Goal: Information Seeking & Learning: Find contact information

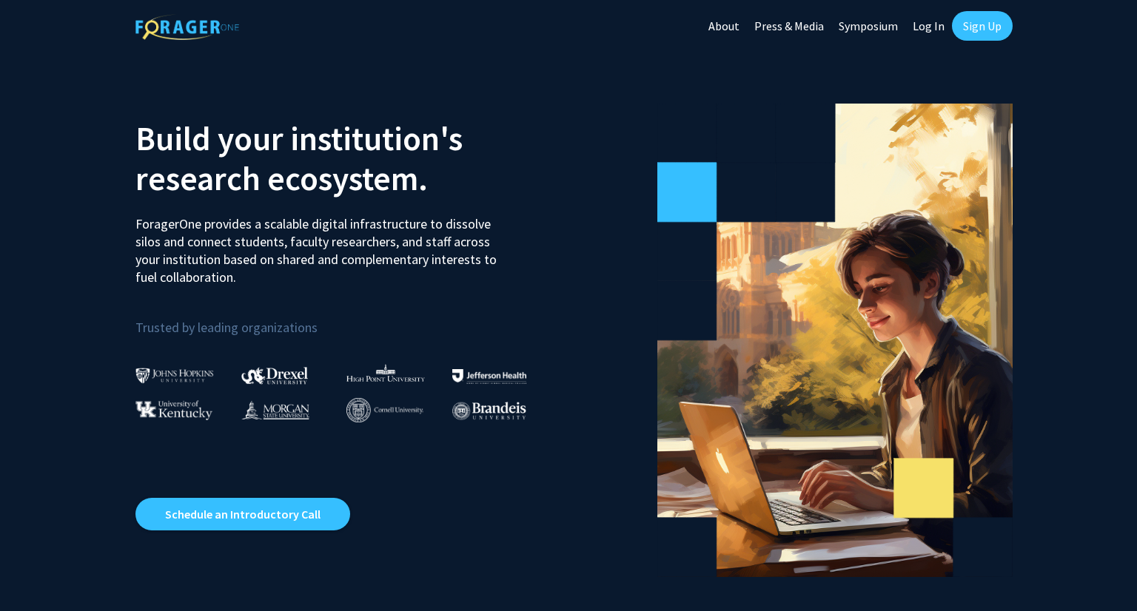
click at [930, 27] on link "Log In" at bounding box center [928, 26] width 47 height 52
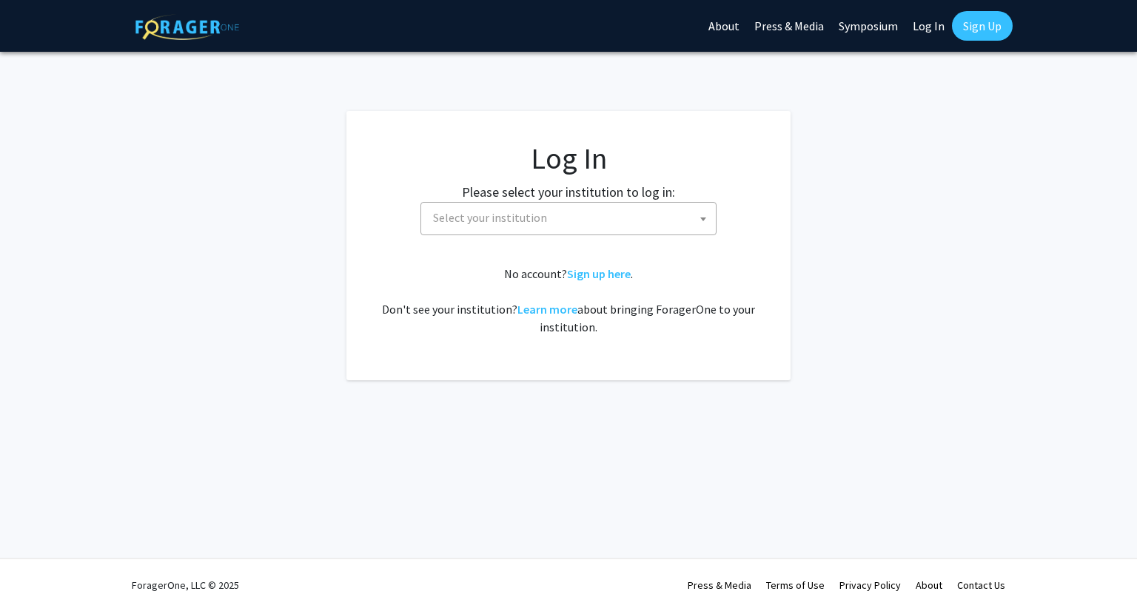
click at [671, 206] on span "Select your institution" at bounding box center [571, 218] width 289 height 30
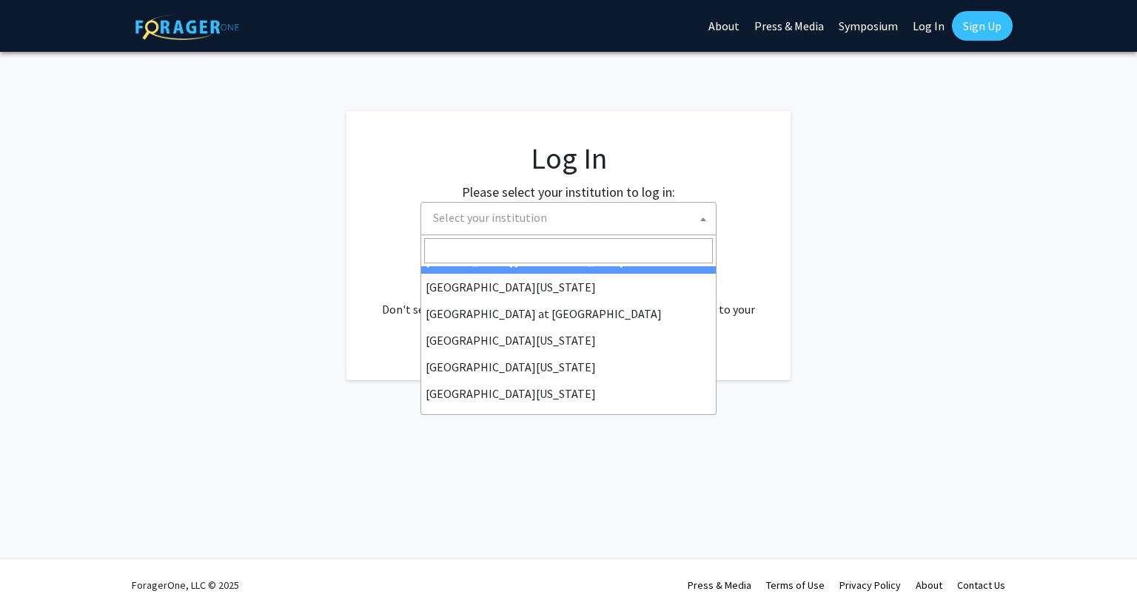
scroll to position [518, 0]
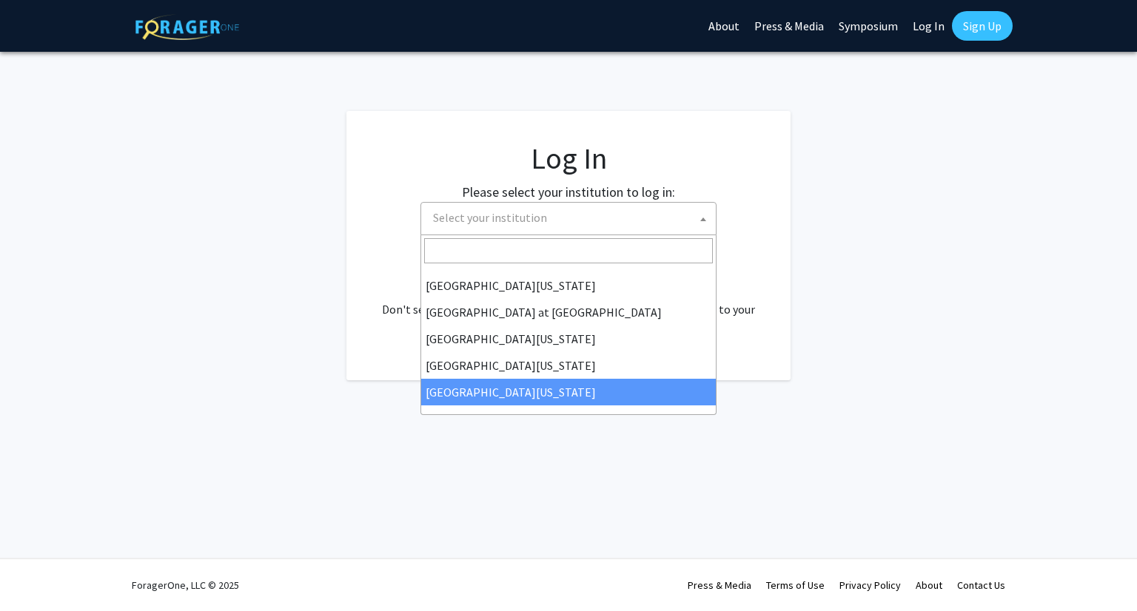
select select "33"
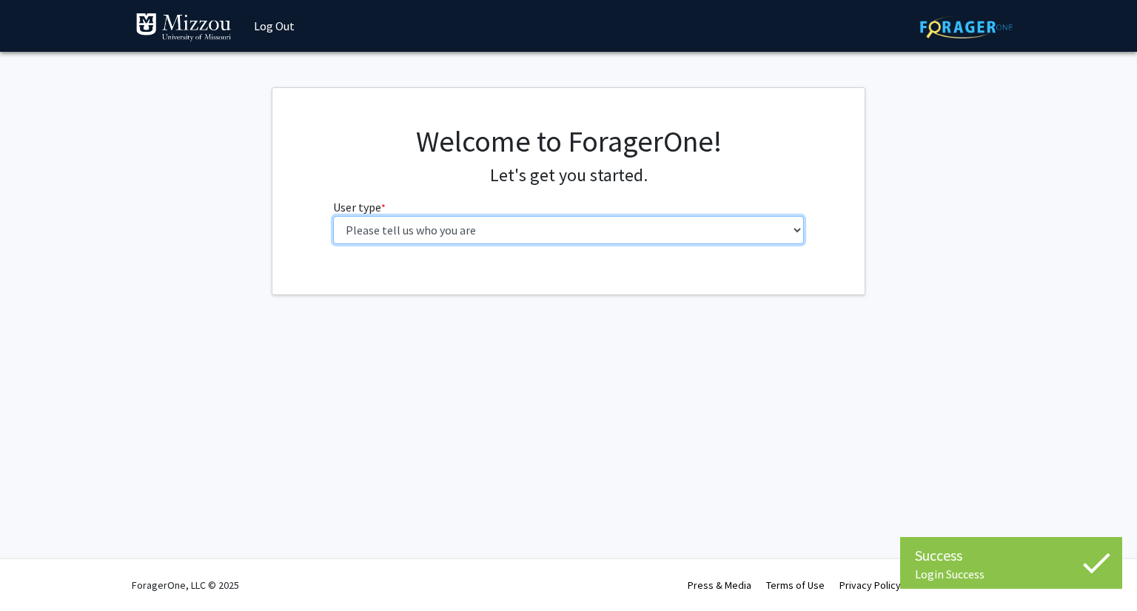
click at [716, 231] on select "Please tell us who you are Undergraduate Student Master's Student Doctoral Cand…" at bounding box center [568, 230] width 471 height 28
select select "1: undergrad"
click at [333, 216] on select "Please tell us who you are Undergraduate Student Master's Student Doctoral Cand…" at bounding box center [568, 230] width 471 height 28
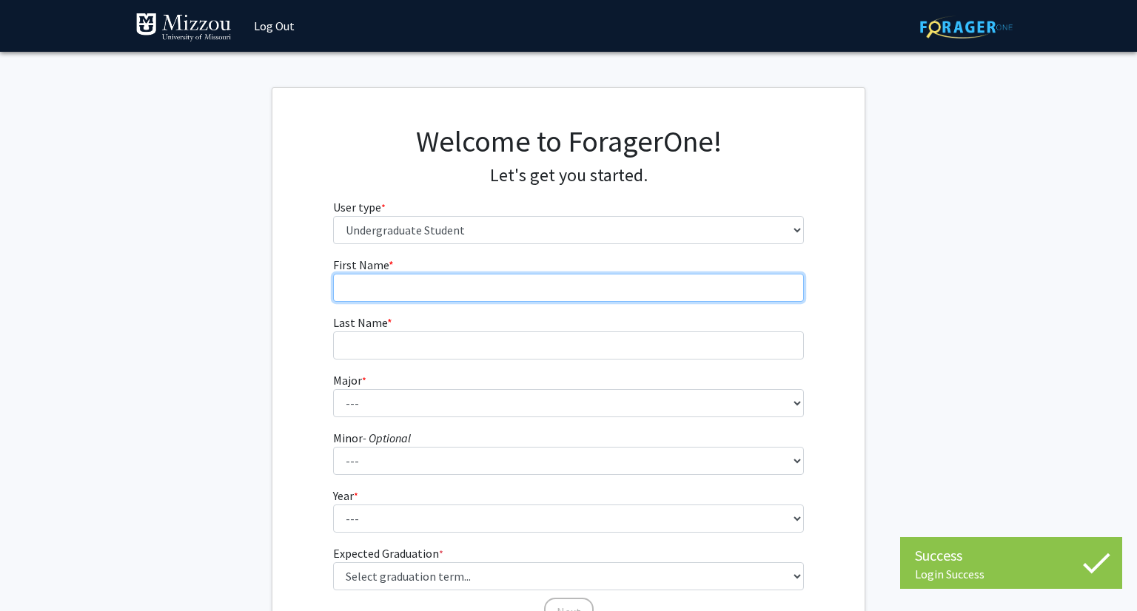
click at [715, 289] on input "First Name * required" at bounding box center [568, 288] width 471 height 28
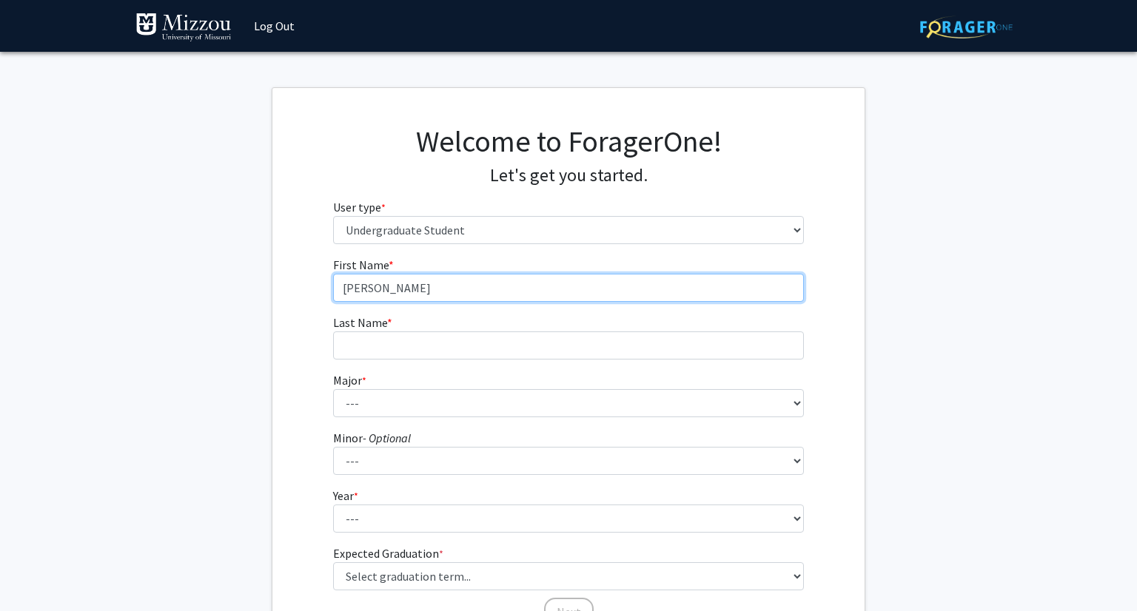
type input "Emily"
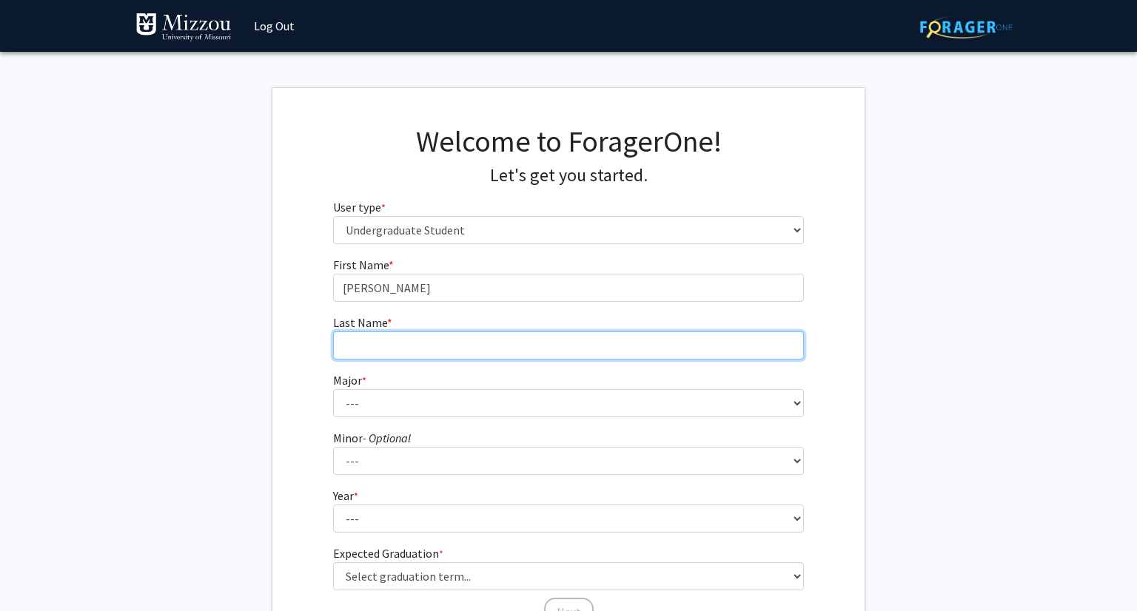
click at [721, 348] on input "Last Name * required" at bounding box center [568, 345] width 471 height 28
type input "Zola"
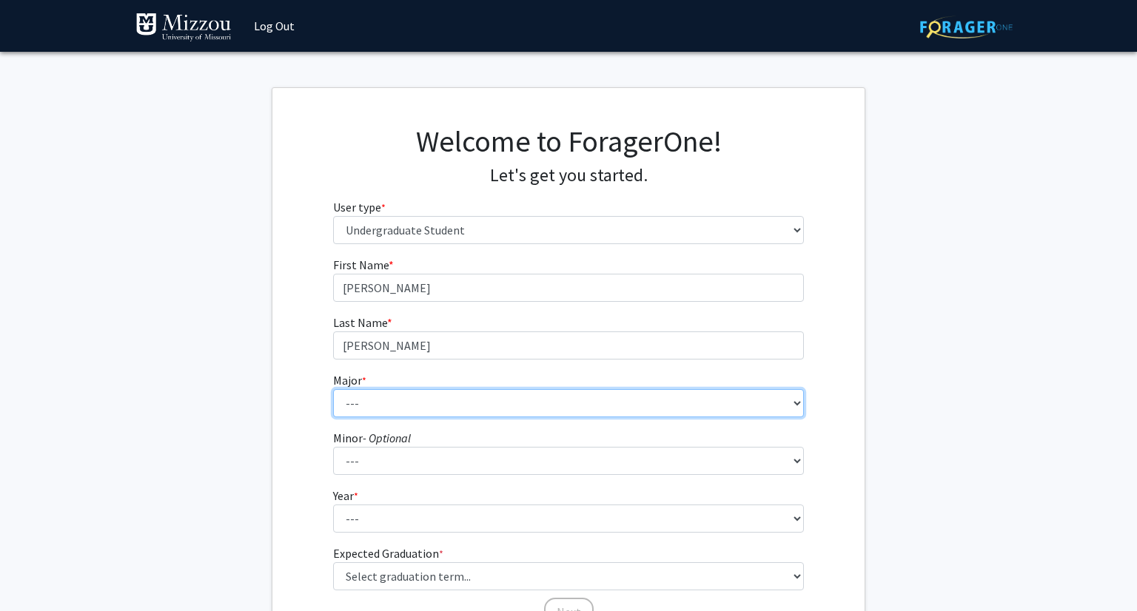
click at [740, 397] on select "--- Agribusiness Management Agricultural Education Agricultural Education: Comm…" at bounding box center [568, 403] width 471 height 28
select select "83: 2500"
click at [333, 389] on select "--- Agribusiness Management Agricultural Education Agricultural Education: Comm…" at bounding box center [568, 403] width 471 height 28
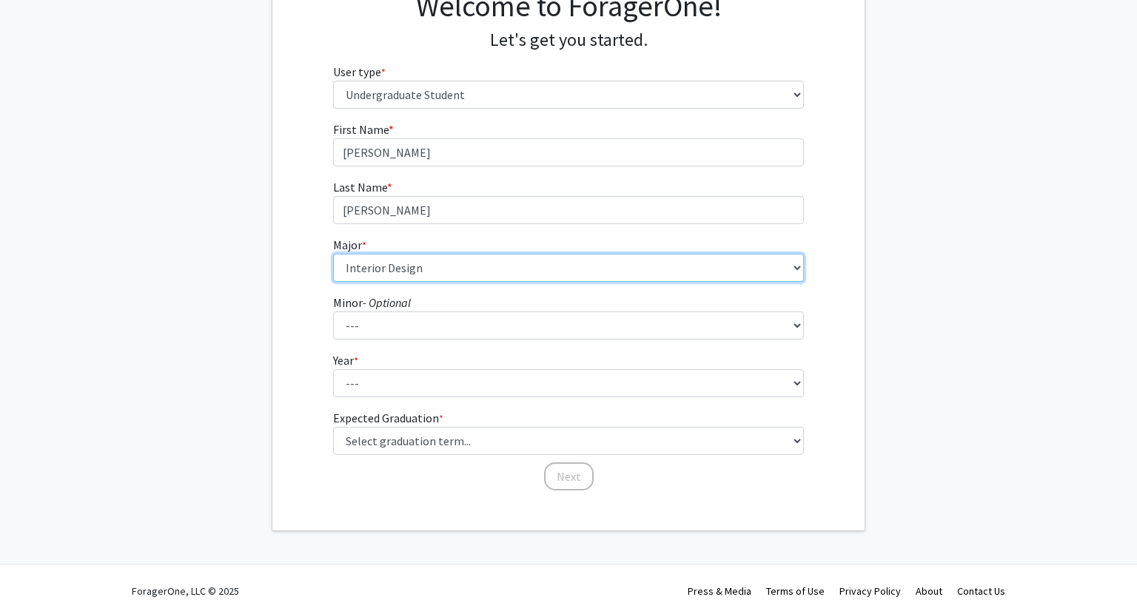
scroll to position [141, 0]
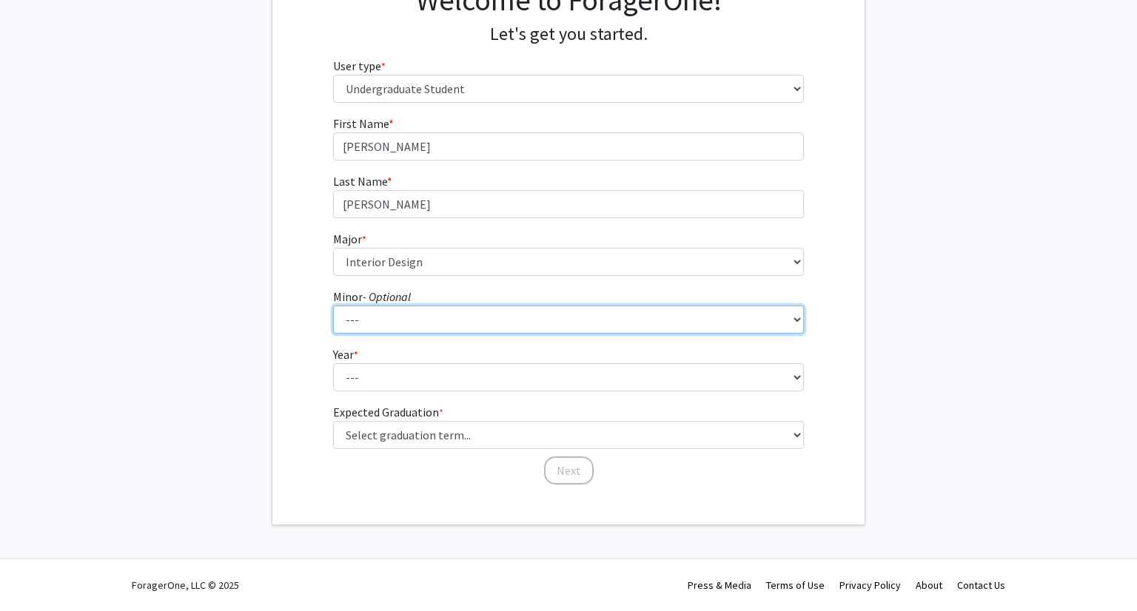
click at [474, 326] on select "--- Accountancy Aerospace Engineering Aerospace Studies Agribusiness Management…" at bounding box center [568, 320] width 471 height 28
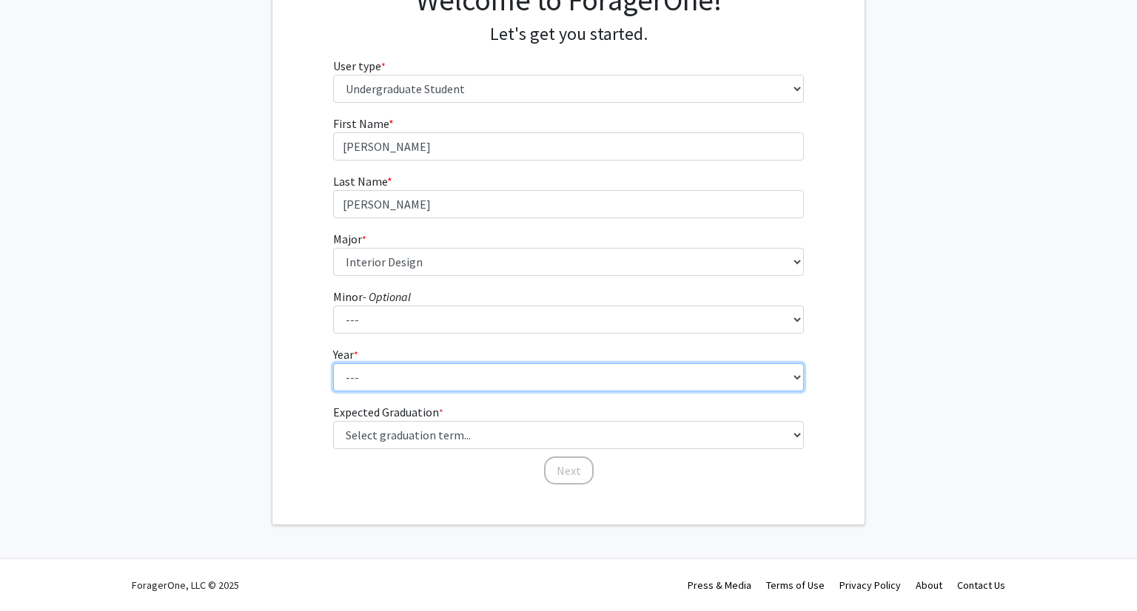
click at [482, 372] on select "--- First-year Sophomore Junior Senior Postbaccalaureate Certificate" at bounding box center [568, 377] width 471 height 28
select select "1: first-year"
click at [333, 363] on select "--- First-year Sophomore Junior Senior Postbaccalaureate Certificate" at bounding box center [568, 377] width 471 height 28
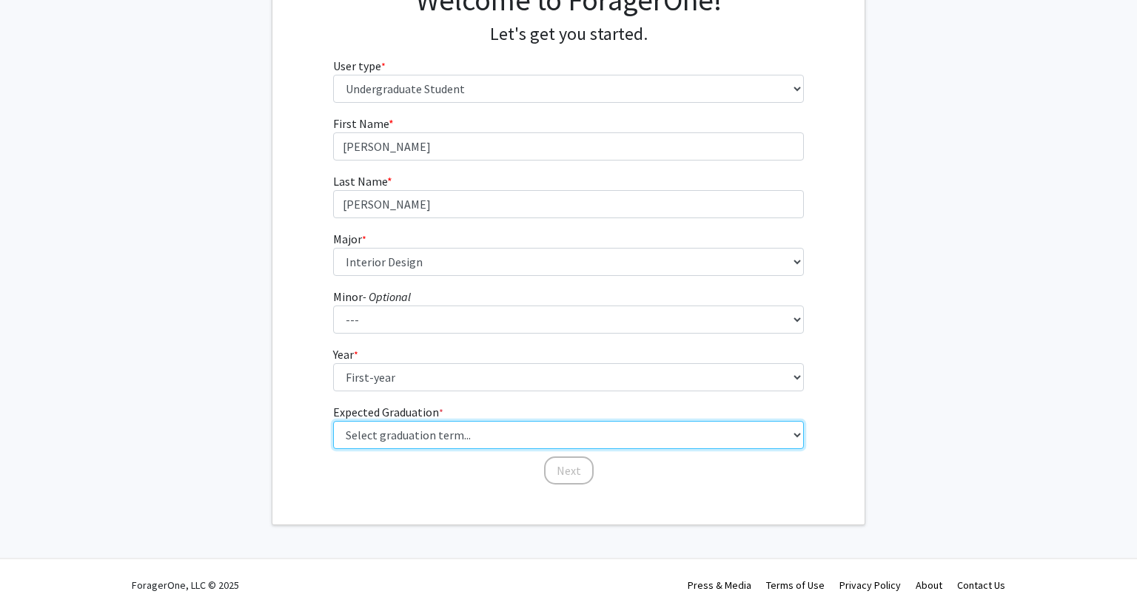
click at [474, 434] on select "Select graduation term... Spring 2025 Summer 2025 Fall 2025 Winter 2025 Spring …" at bounding box center [568, 435] width 471 height 28
select select "17: spring_2029"
click at [333, 421] on select "Select graduation term... Spring 2025 Summer 2025 Fall 2025 Winter 2025 Spring …" at bounding box center [568, 435] width 471 height 28
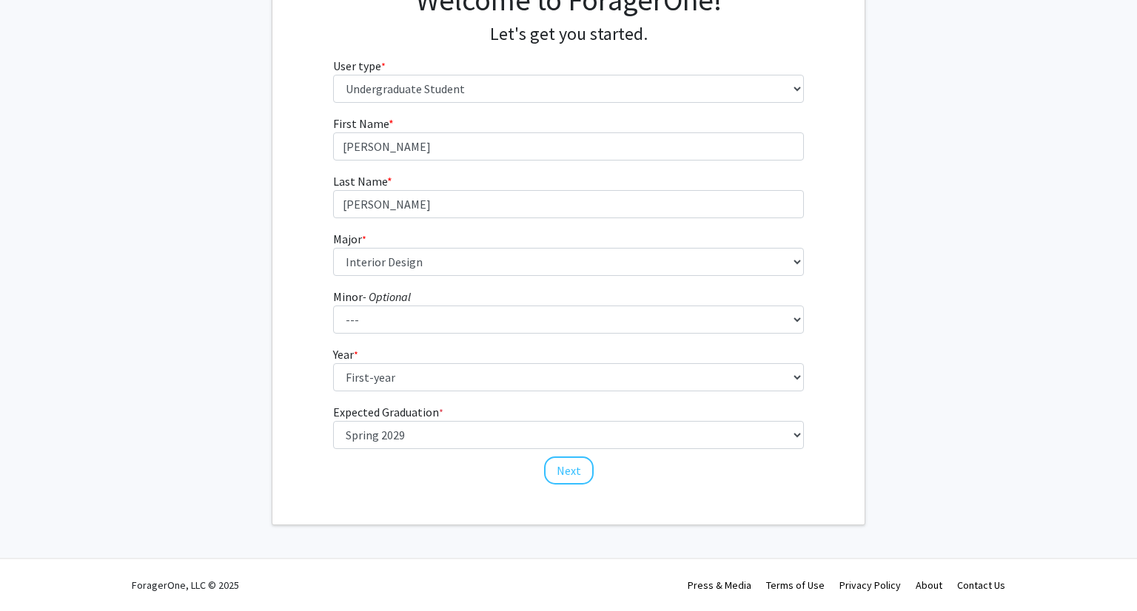
click at [440, 406] on span "*" at bounding box center [441, 412] width 4 height 13
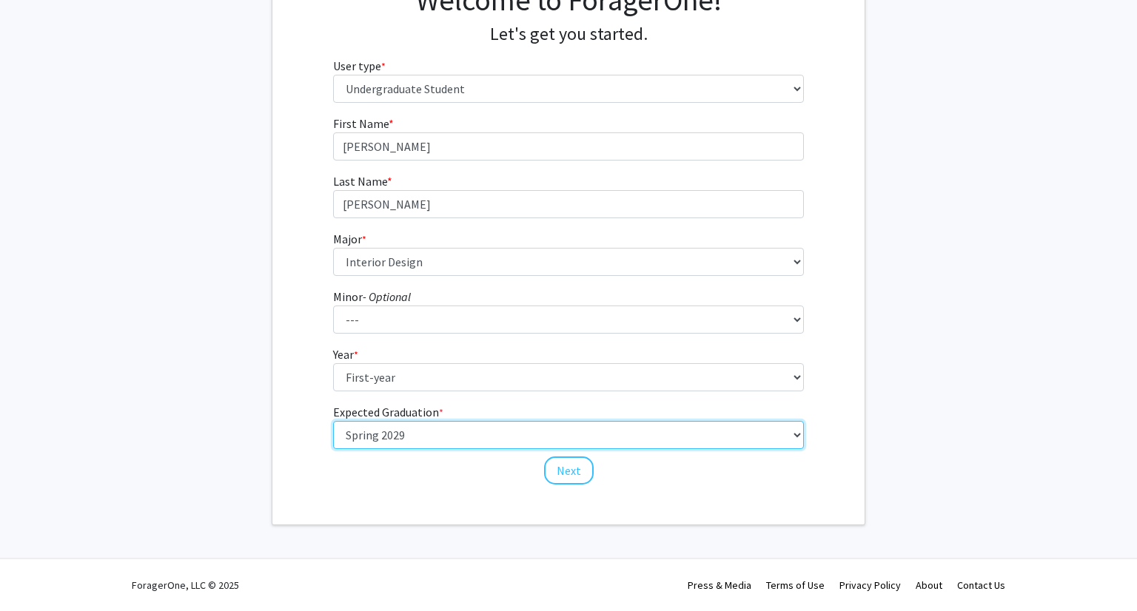
click at [440, 421] on select "Select graduation term... Spring 2025 Summer 2025 Fall 2025 Winter 2025 Spring …" at bounding box center [568, 435] width 471 height 28
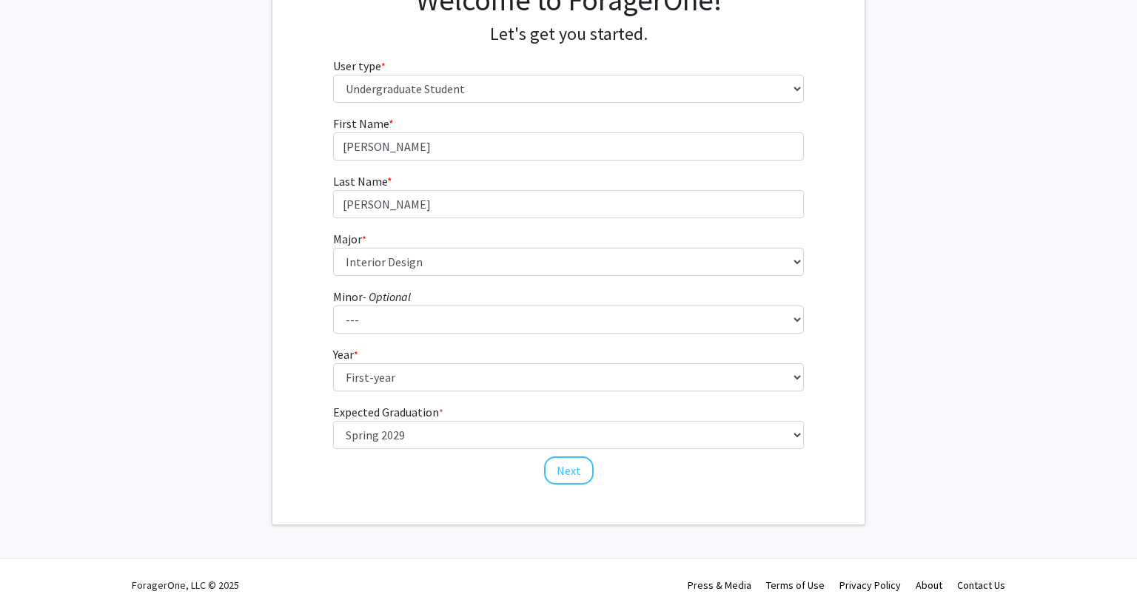
click at [482, 485] on div "Welcome to ForagerOne! Let's get you started. User type * required Please tell …" at bounding box center [568, 236] width 592 height 578
click at [565, 470] on button "Next" at bounding box center [569, 471] width 50 height 28
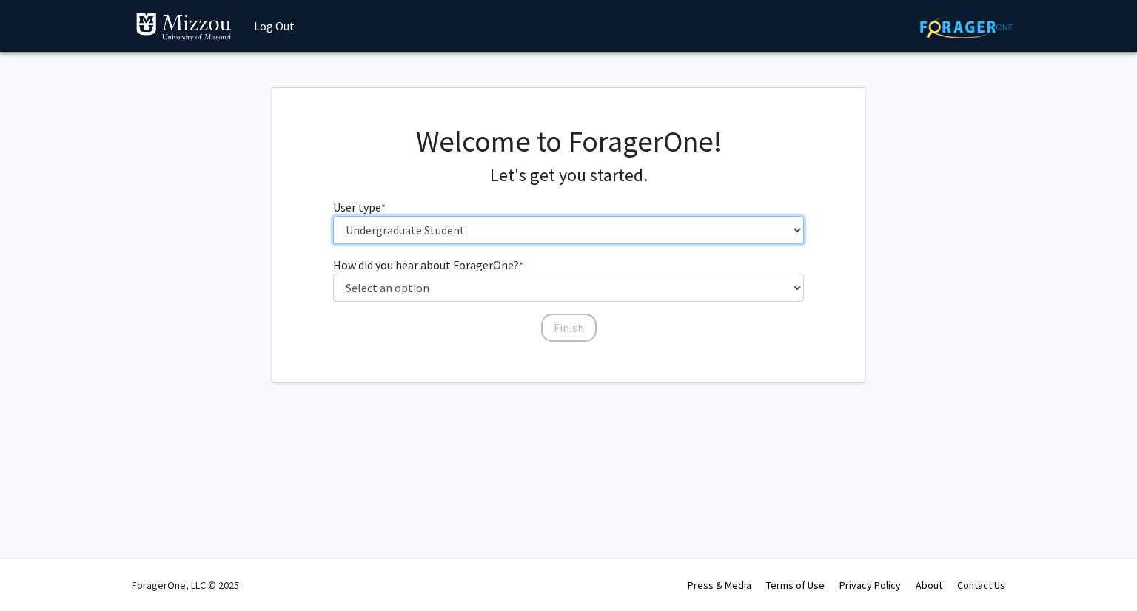
click at [605, 233] on select "Please tell us who you are Undergraduate Student Master's Student Doctoral Cand…" at bounding box center [568, 230] width 471 height 28
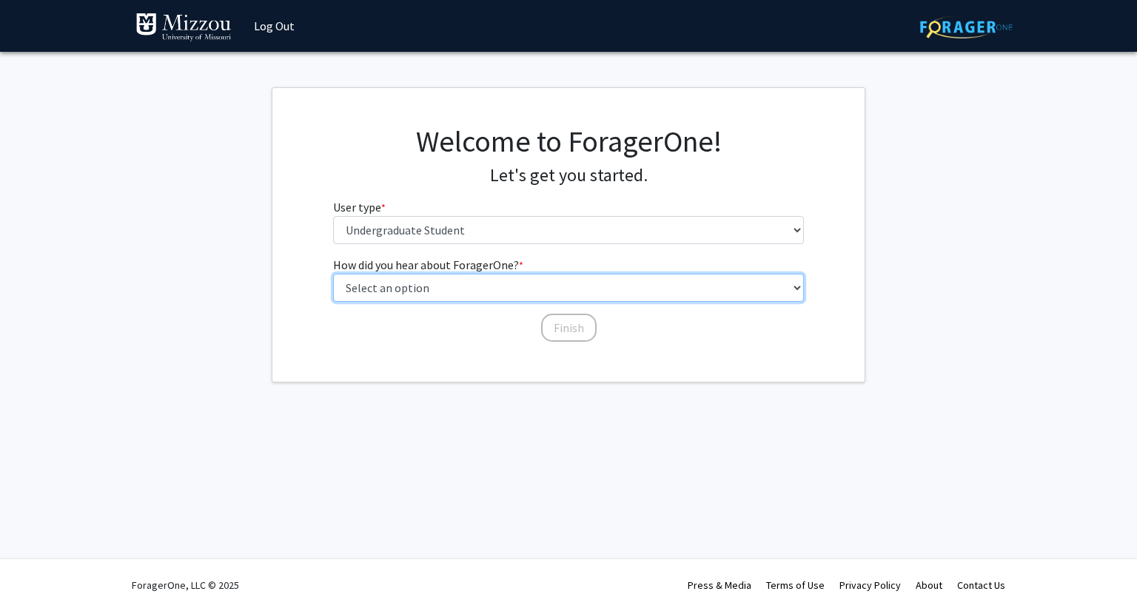
click at [636, 289] on select "Select an option Peer/student recommendation Faculty/staff recommendation Unive…" at bounding box center [568, 288] width 471 height 28
select select "2: faculty_recommendation"
click at [333, 274] on select "Select an option Peer/student recommendation Faculty/staff recommendation Unive…" at bounding box center [568, 288] width 471 height 28
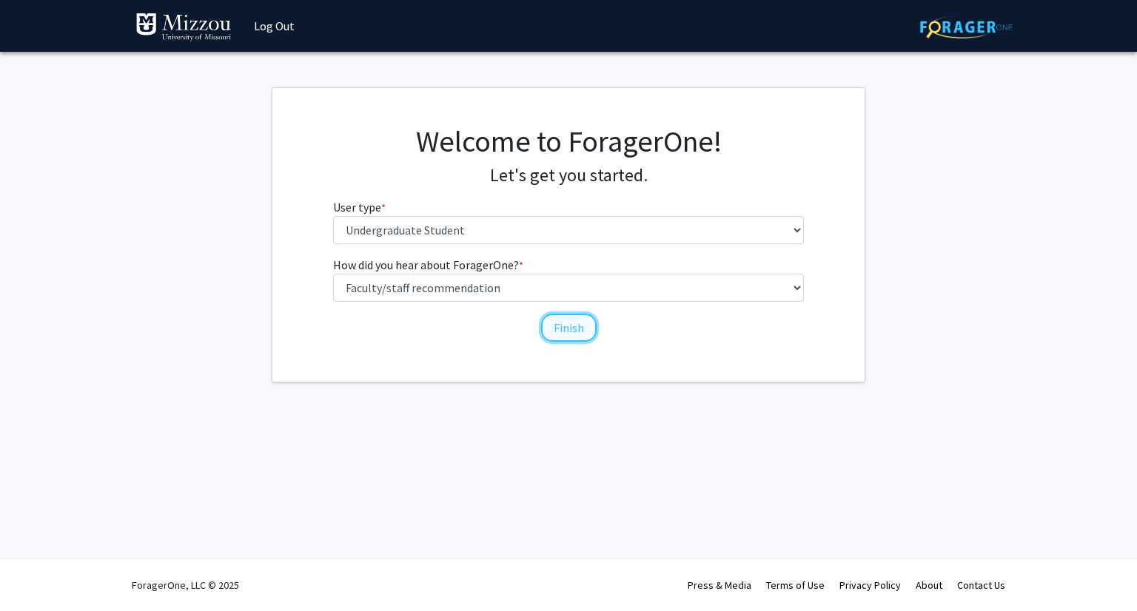
click at [587, 334] on button "Finish" at bounding box center [568, 328] width 55 height 28
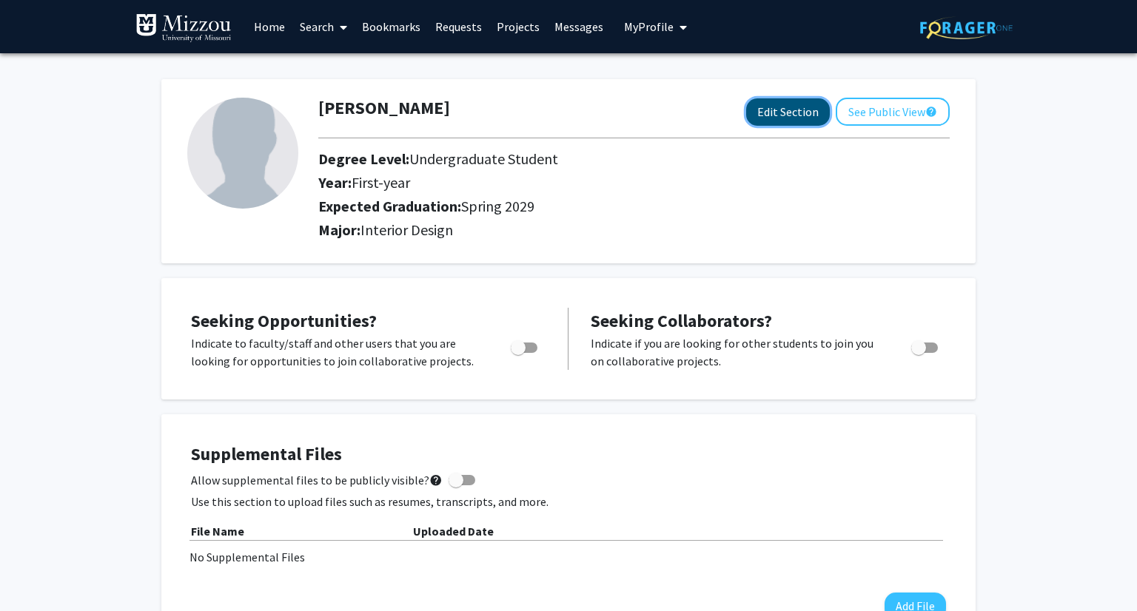
click at [814, 115] on button "Edit Section" at bounding box center [788, 111] width 84 height 27
select select "first-year"
select select "45: spring_2029"
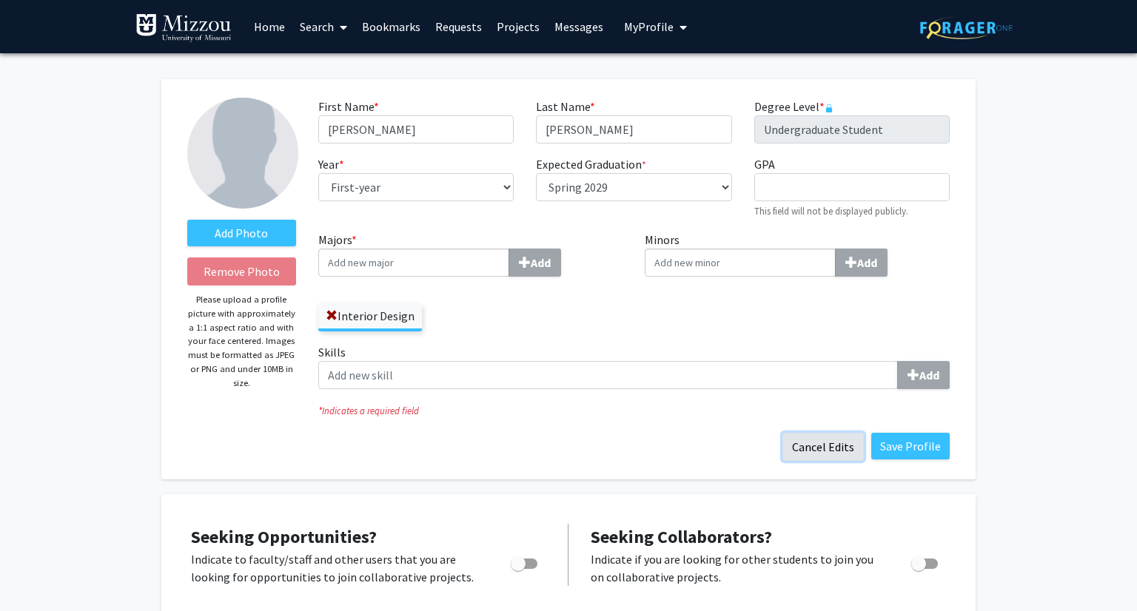
click at [829, 442] on button "Cancel Edits" at bounding box center [822, 447] width 81 height 28
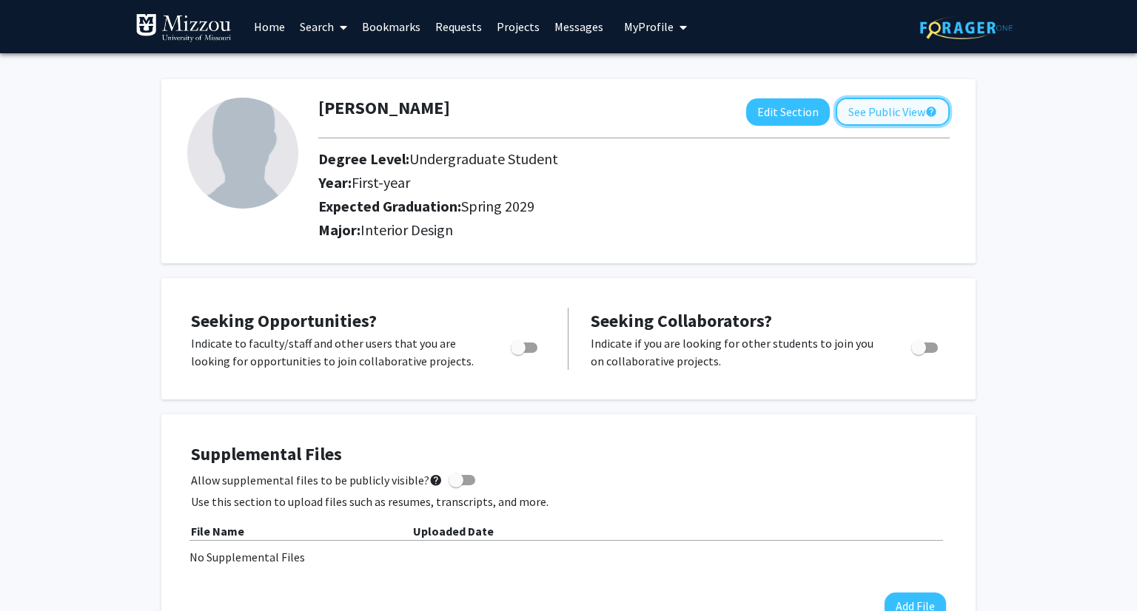
click at [918, 110] on button "See Public View help" at bounding box center [892, 112] width 114 height 28
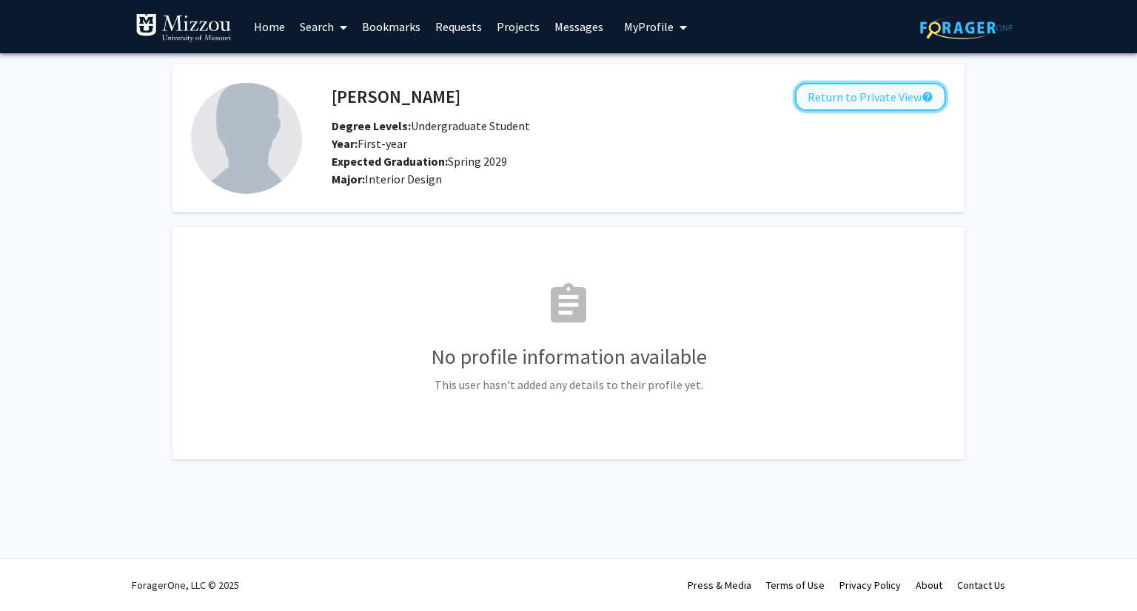
click at [908, 98] on button "Return to Private View help" at bounding box center [870, 97] width 151 height 28
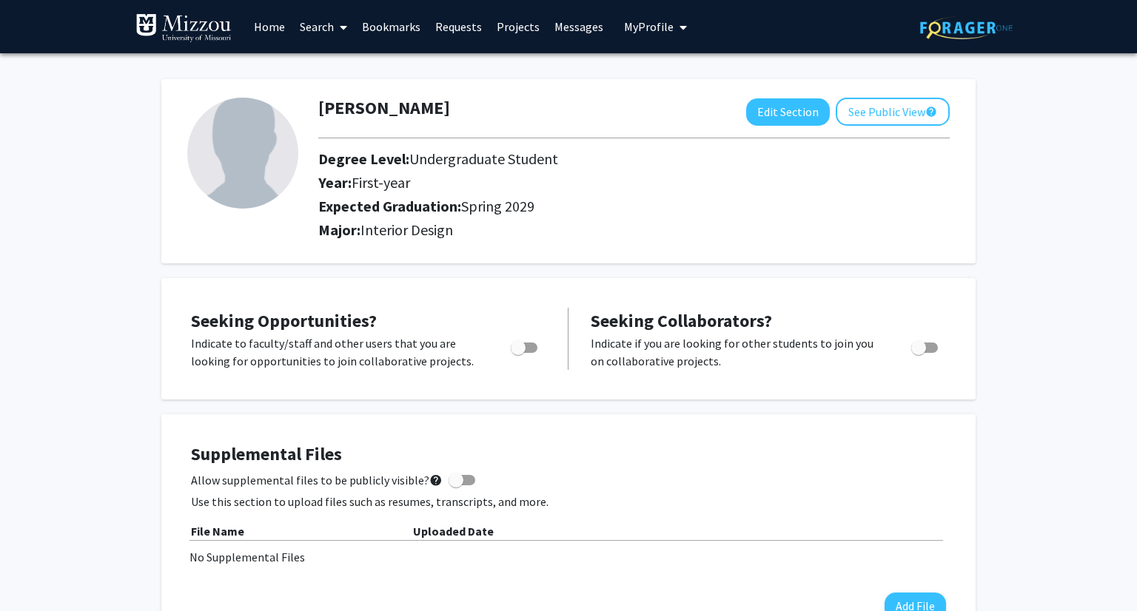
click at [266, 27] on link "Home" at bounding box center [269, 27] width 46 height 52
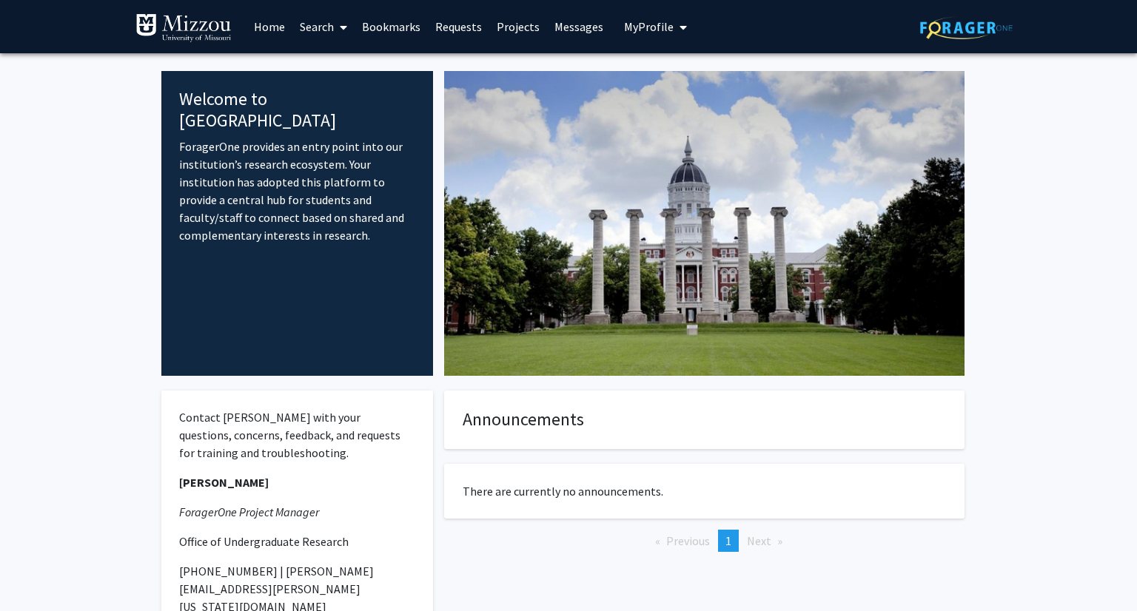
click at [326, 22] on link "Search" at bounding box center [323, 27] width 62 height 52
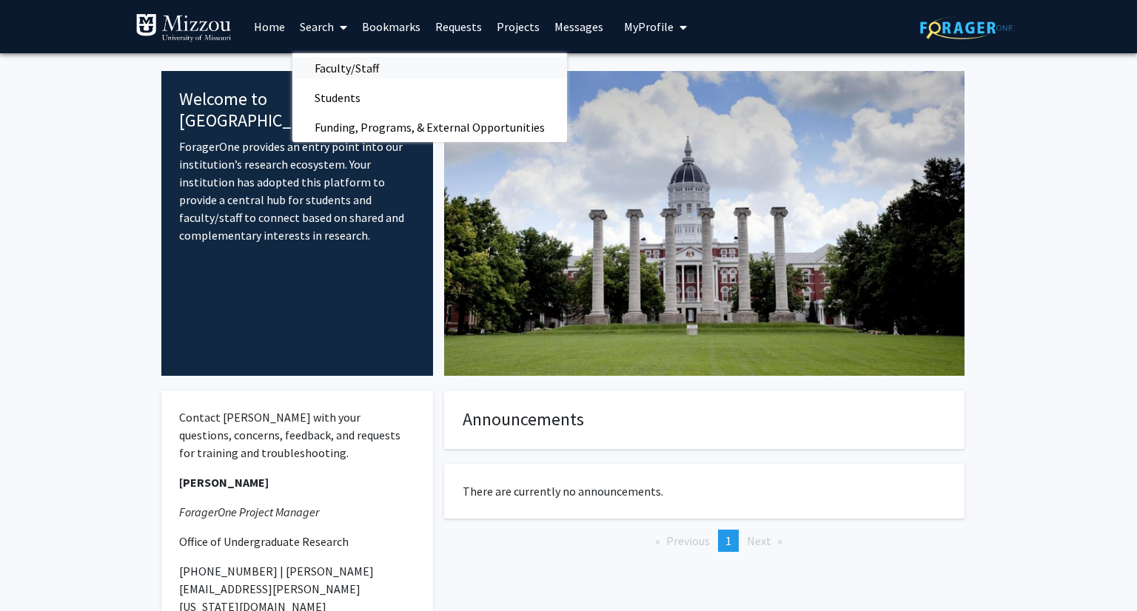
click at [360, 63] on span "Faculty/Staff" at bounding box center [346, 68] width 109 height 30
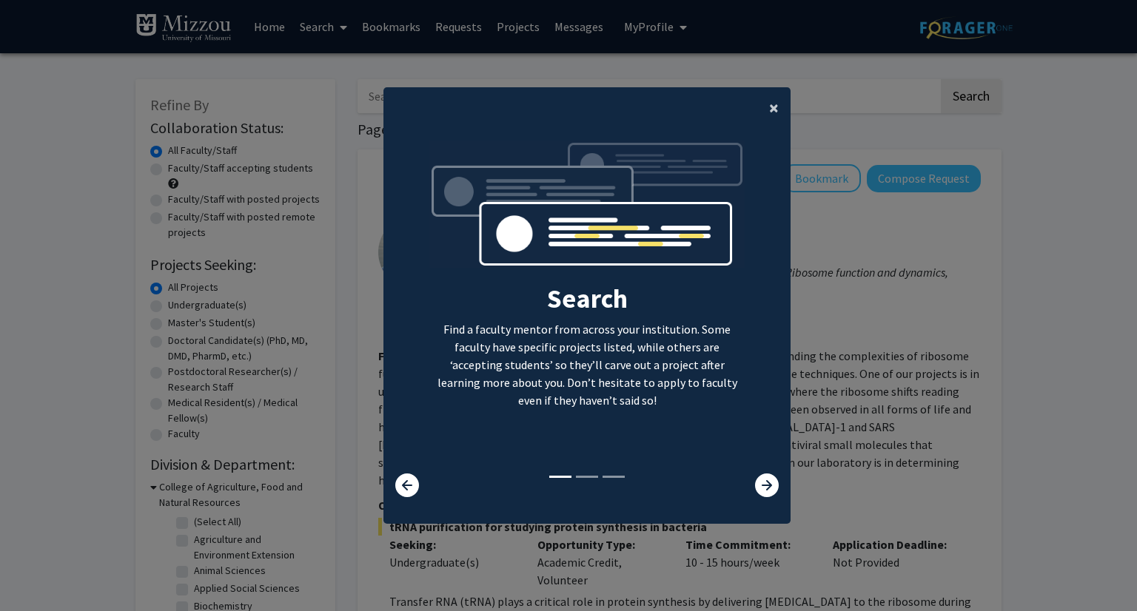
click at [778, 108] on span "×" at bounding box center [774, 107] width 10 height 23
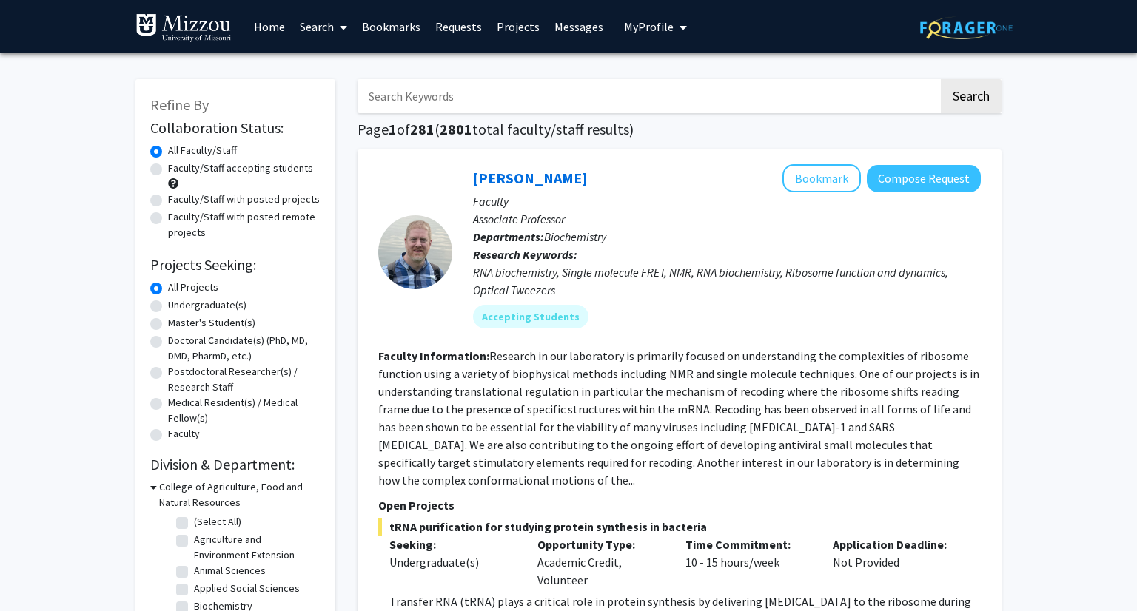
click at [724, 98] on input "Search Keywords" at bounding box center [647, 96] width 581 height 34
click at [940, 79] on button "Search" at bounding box center [970, 96] width 61 height 34
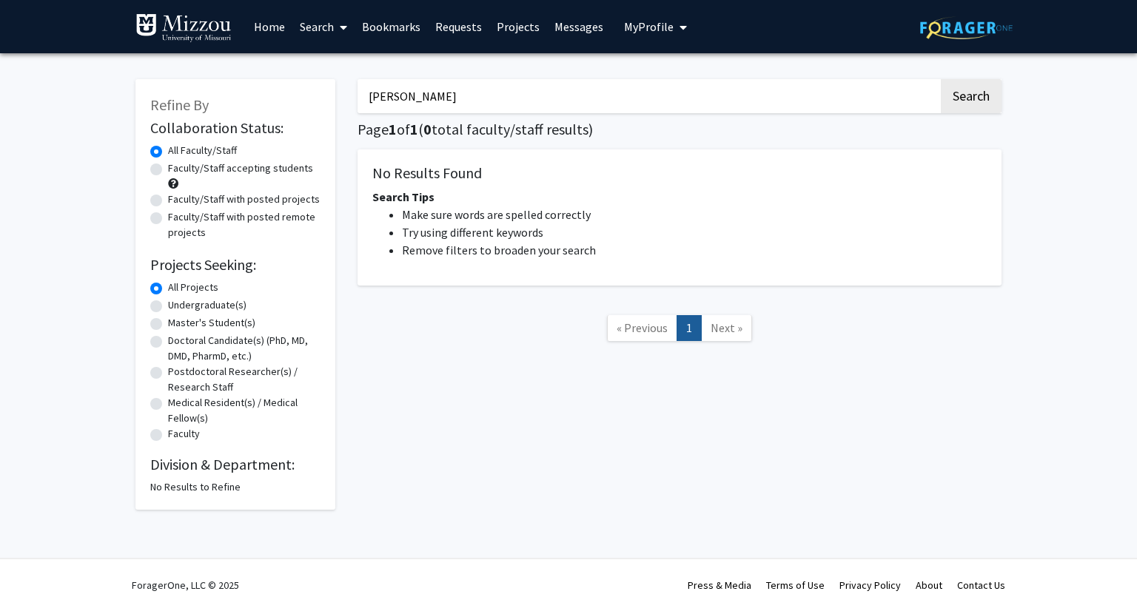
click at [617, 95] on input "constance" at bounding box center [647, 96] width 581 height 34
type input "fitzgerald"
click at [940, 79] on button "Search" at bounding box center [970, 96] width 61 height 34
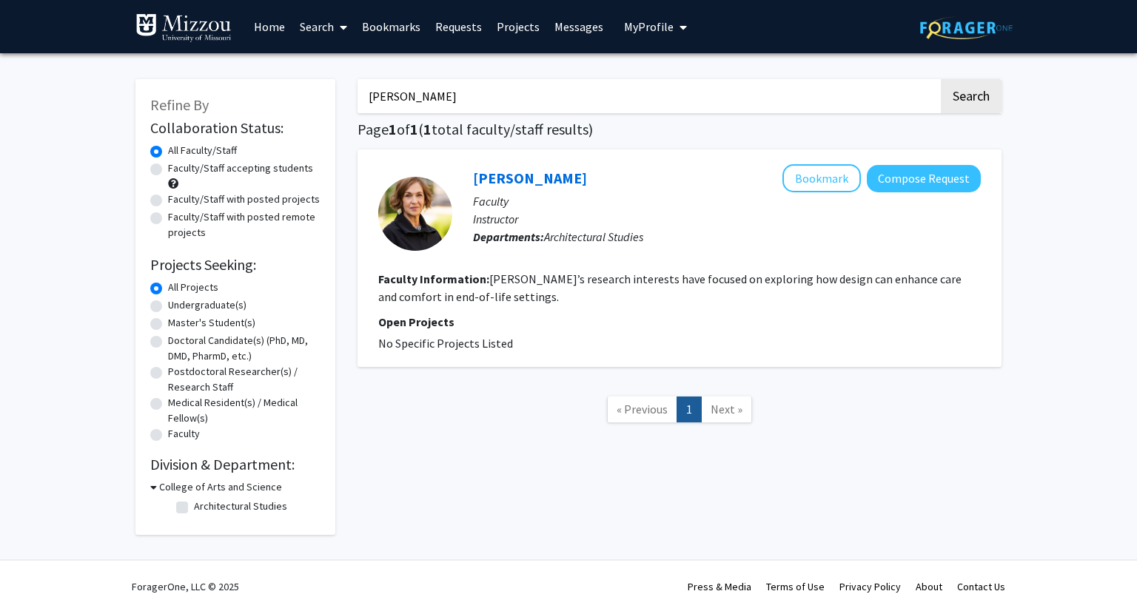
click at [513, 104] on input "fitzgerald" at bounding box center [647, 96] width 581 height 34
click at [547, 181] on link "Connie Fitzgerald" at bounding box center [530, 178] width 114 height 18
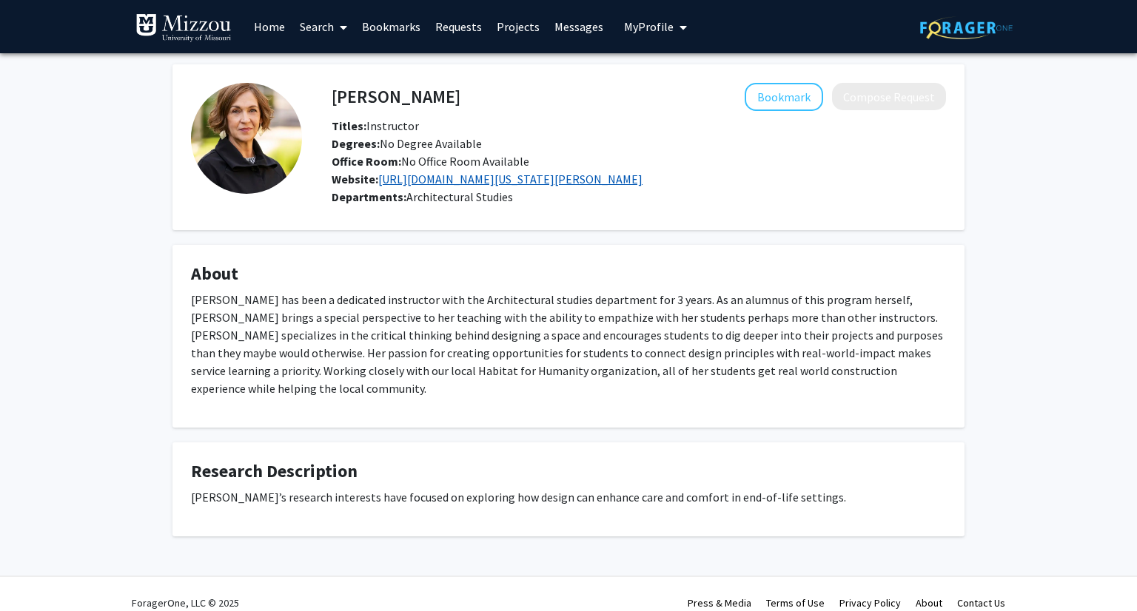
click at [521, 179] on link "https://arch.missouri.edu/people/connie-fitzgerald/" at bounding box center [510, 179] width 264 height 15
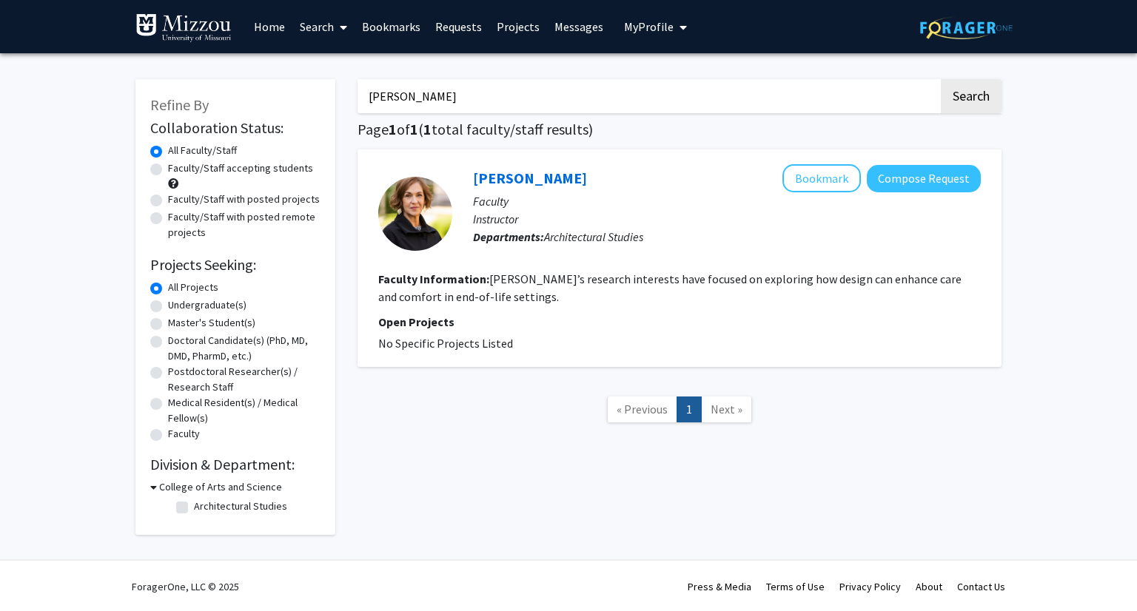
click at [439, 104] on input "fitzgerald" at bounding box center [647, 96] width 581 height 34
type input "lancaster"
click at [940, 79] on button "Search" at bounding box center [970, 96] width 61 height 34
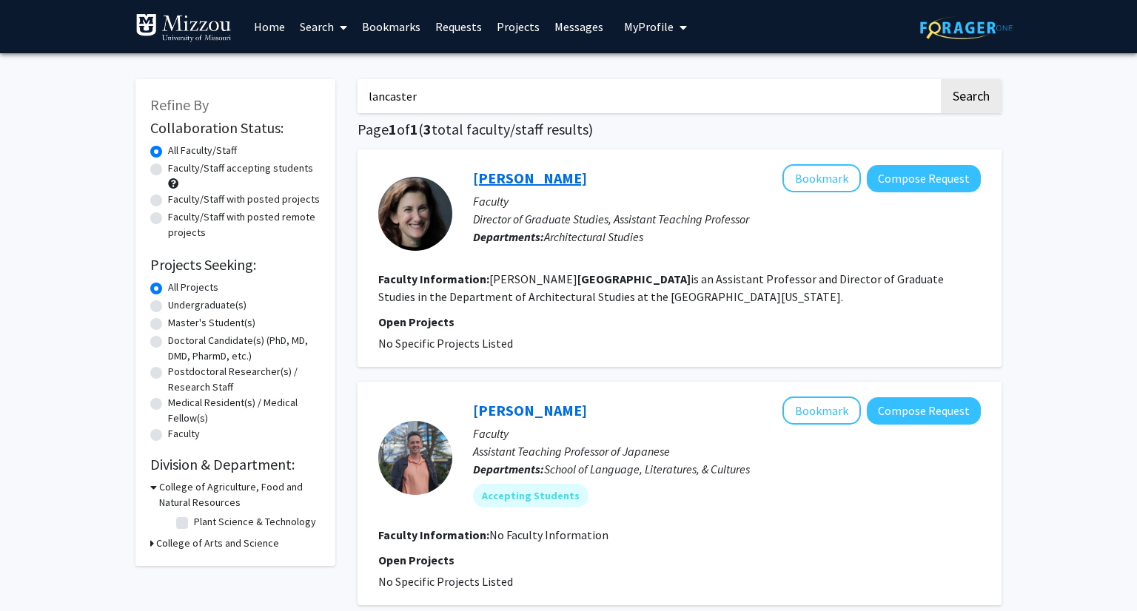
click at [498, 174] on link "Janna Lancaster" at bounding box center [530, 178] width 114 height 18
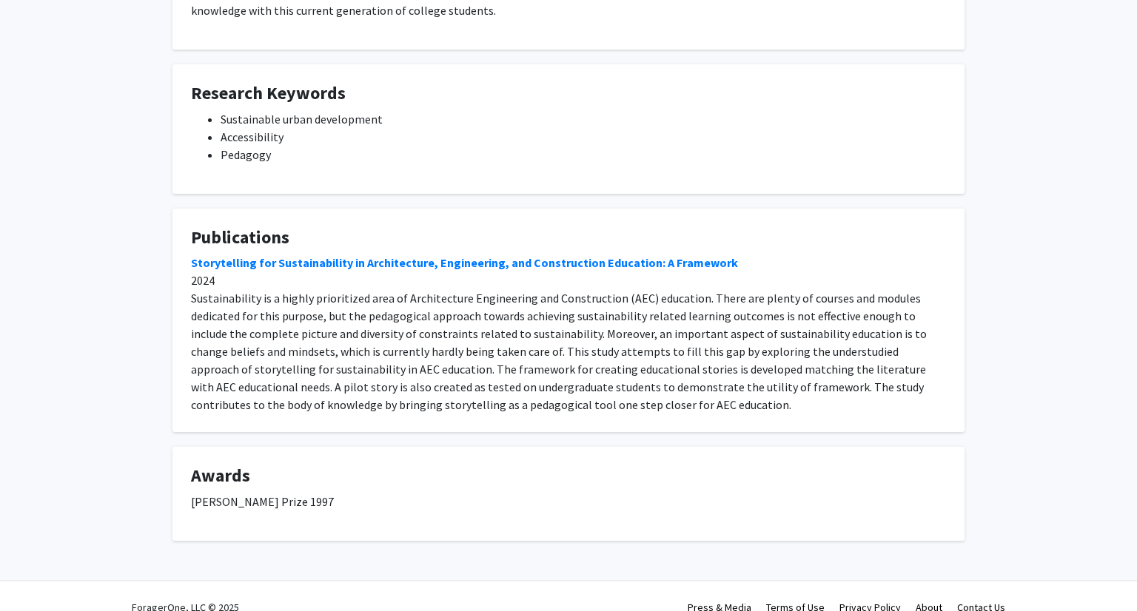
scroll to position [417, 0]
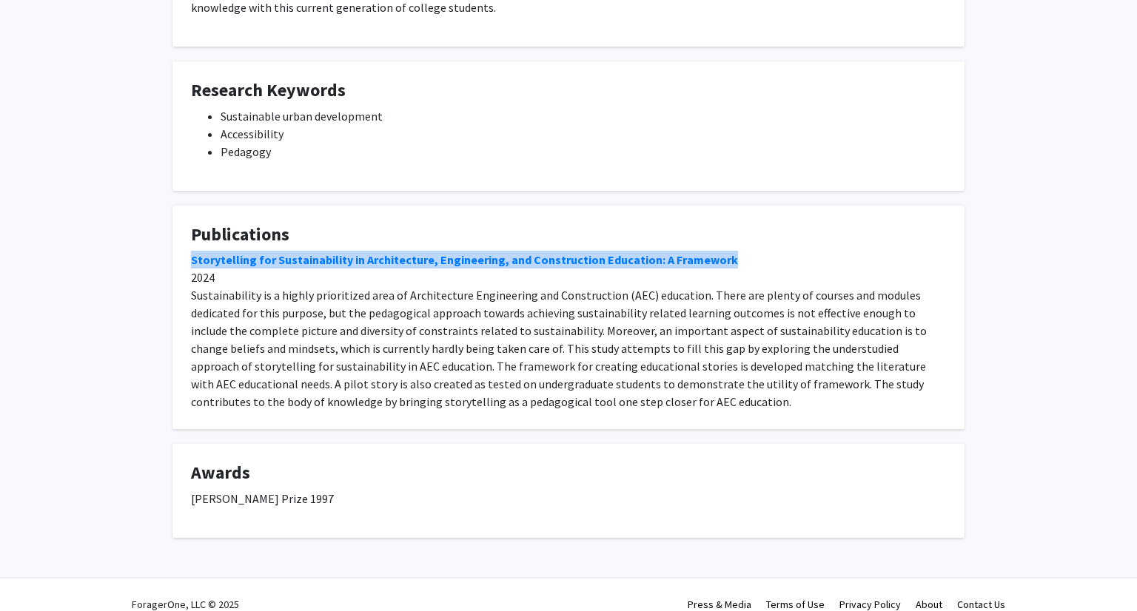
click at [454, 334] on div "Storytelling for Sustainability in Architecture, Engineering, and Construction …" at bounding box center [568, 331] width 755 height 160
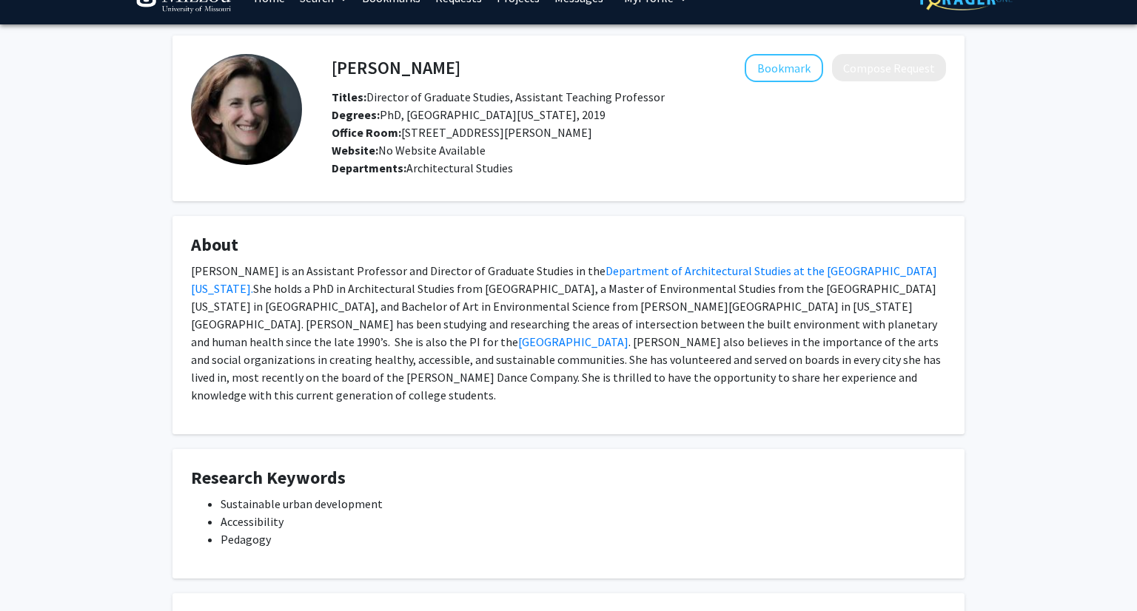
scroll to position [0, 0]
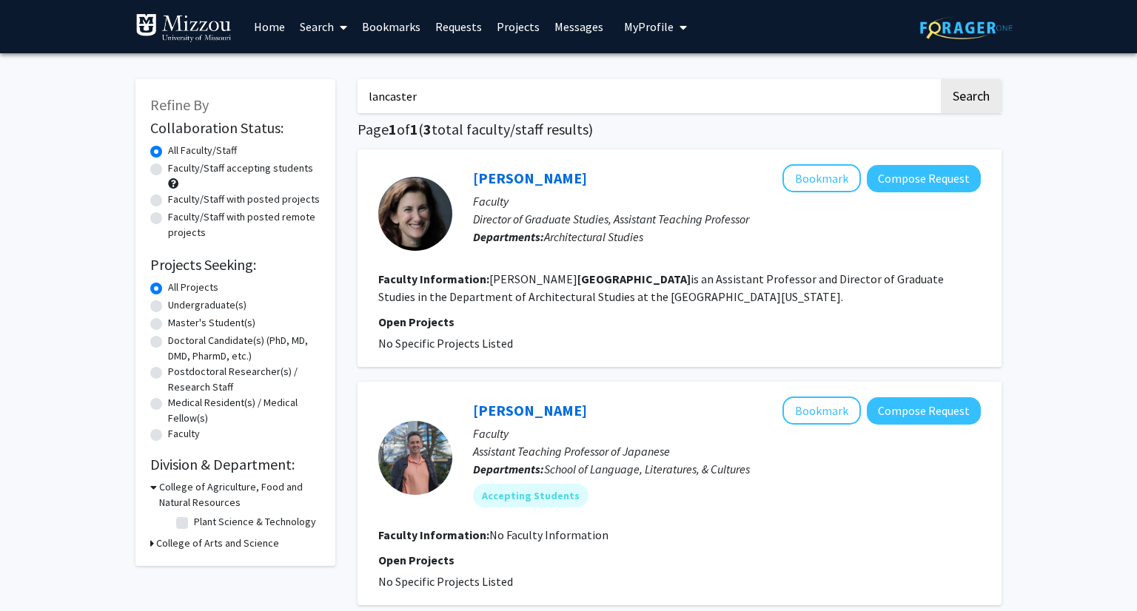
click at [539, 93] on input "lancaster" at bounding box center [647, 96] width 581 height 34
type input "stockton"
click at [940, 79] on button "Search" at bounding box center [970, 96] width 61 height 34
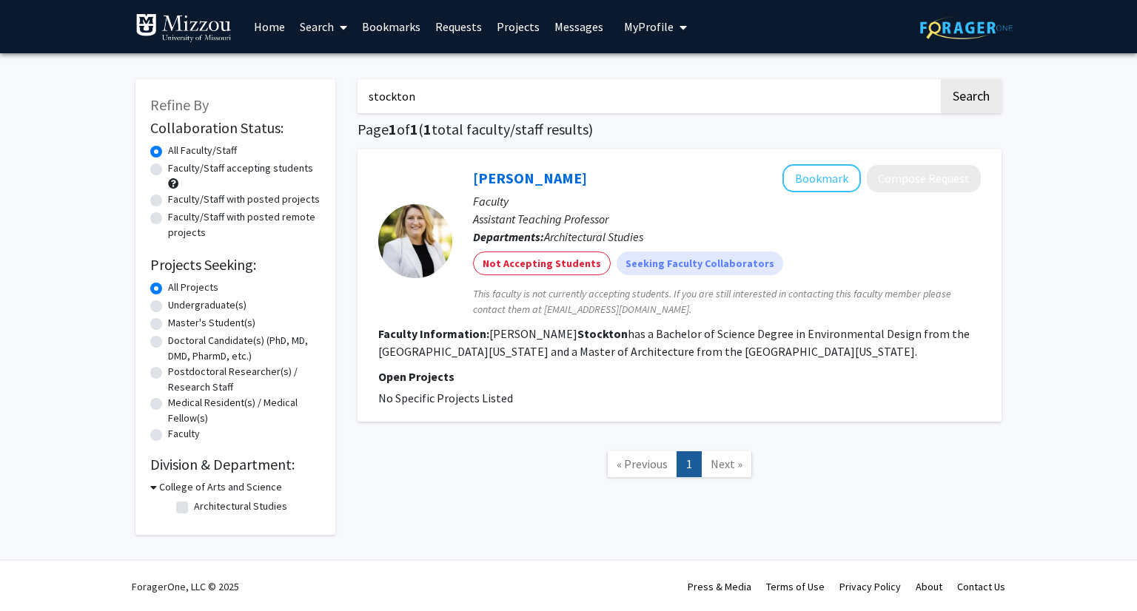
click at [559, 90] on input "stockton" at bounding box center [647, 96] width 581 height 34
type input "faizan"
click at [940, 79] on button "Search" at bounding box center [970, 96] width 61 height 34
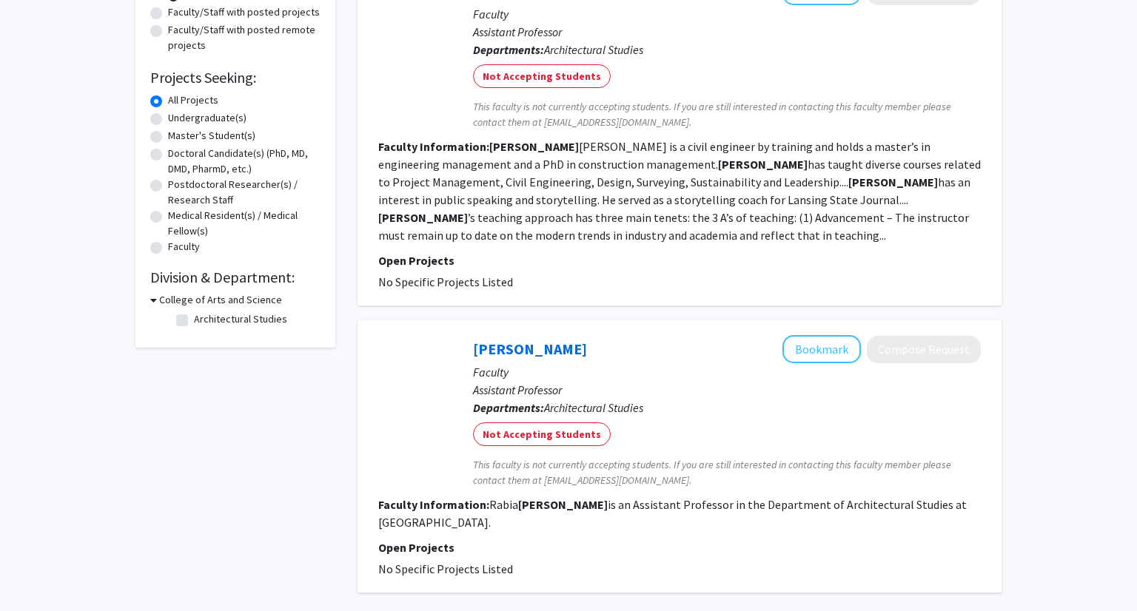
scroll to position [61, 0]
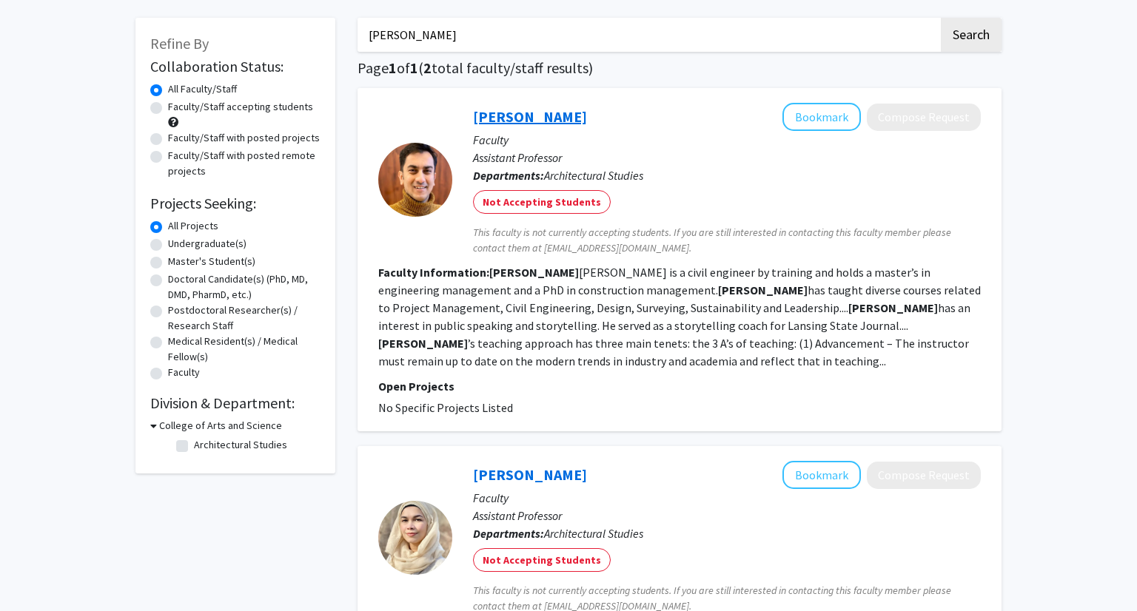
click at [535, 122] on link "Faizan Shafique" at bounding box center [530, 116] width 114 height 18
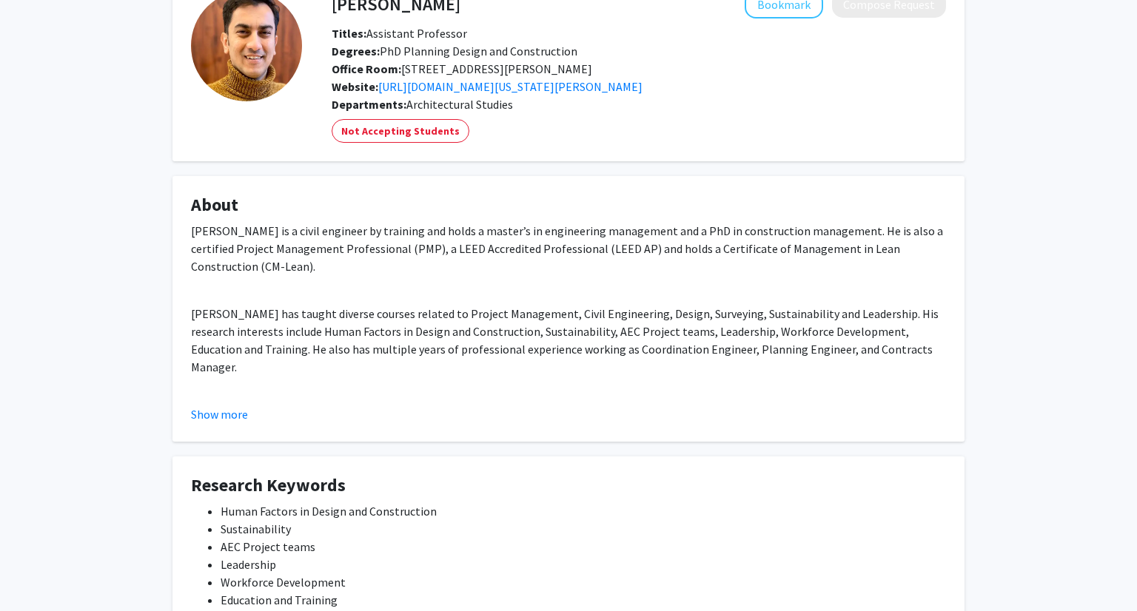
scroll to position [95, 0]
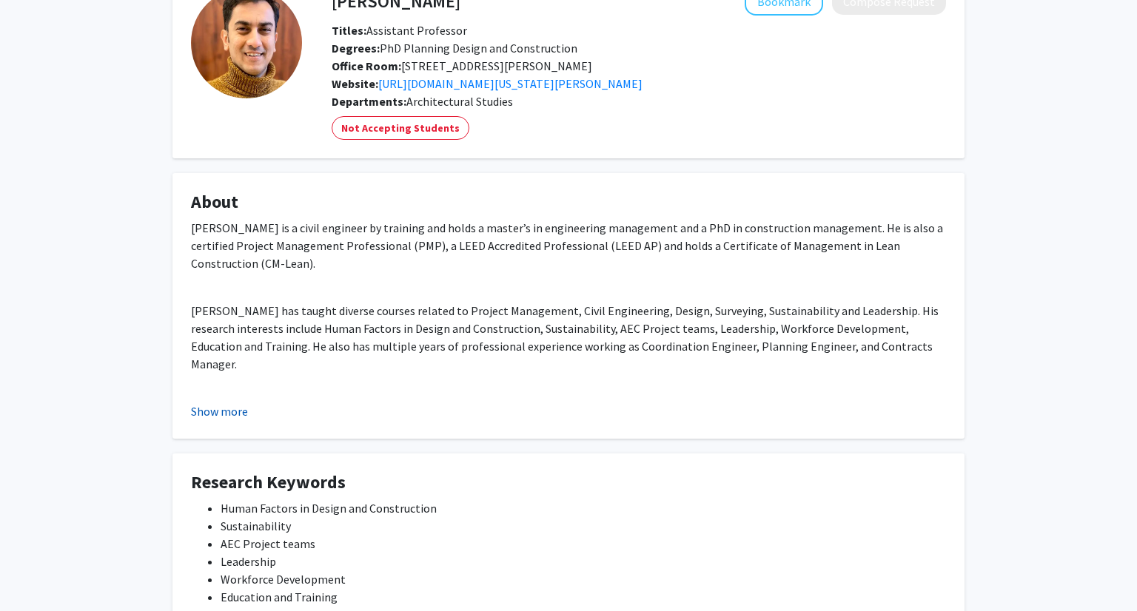
click at [239, 412] on button "Show more" at bounding box center [219, 412] width 57 height 18
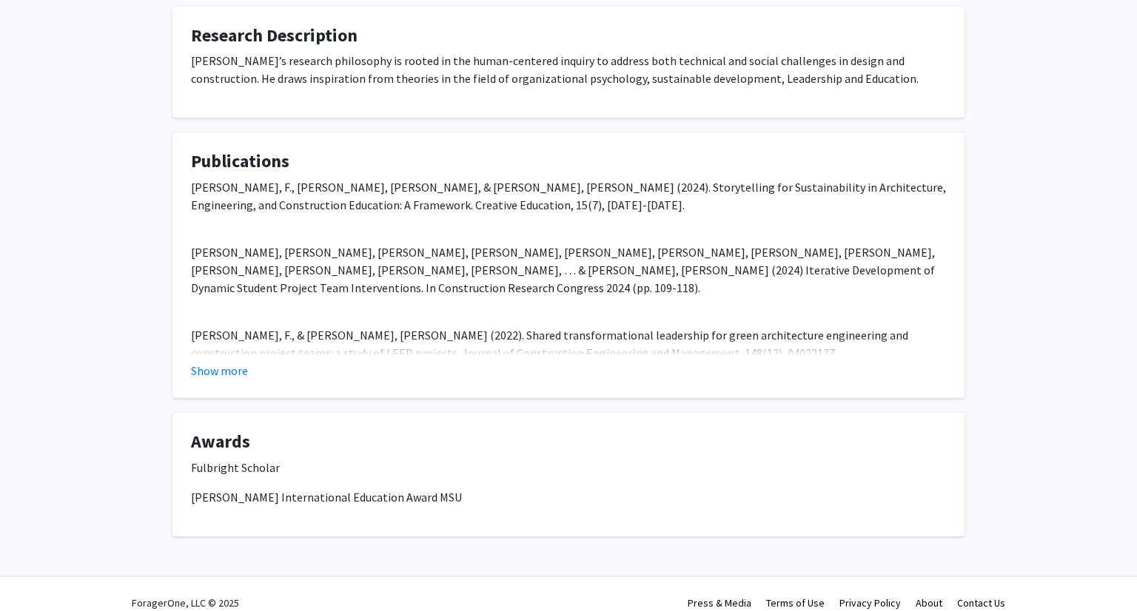
scroll to position [0, 0]
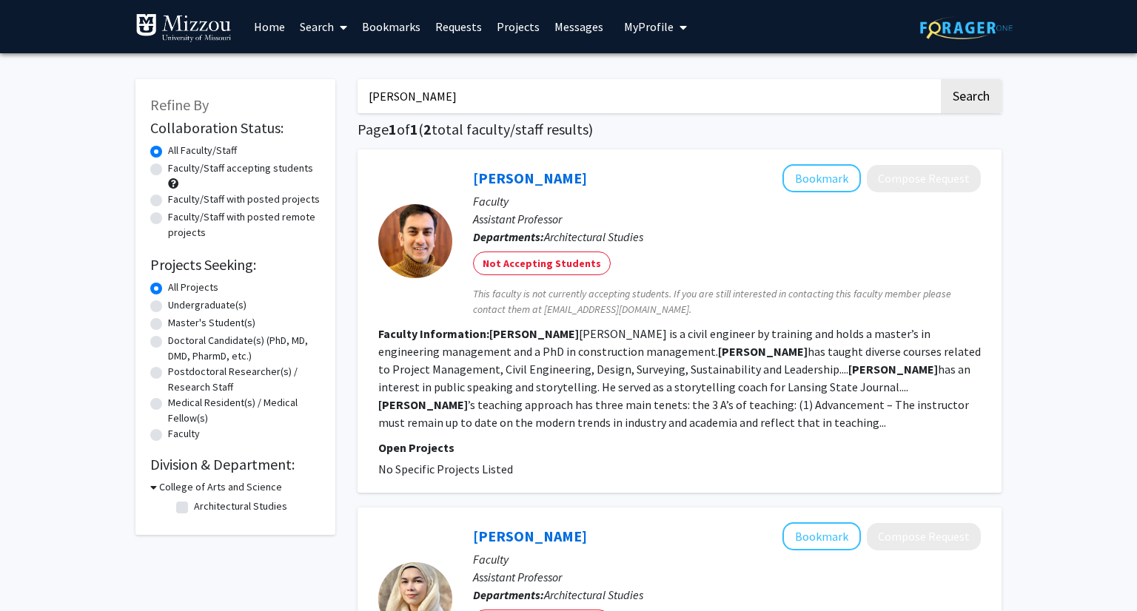
click at [494, 99] on input "faizan" at bounding box center [647, 96] width 581 height 34
type input "ameni"
click at [940, 79] on button "Search" at bounding box center [970, 96] width 61 height 34
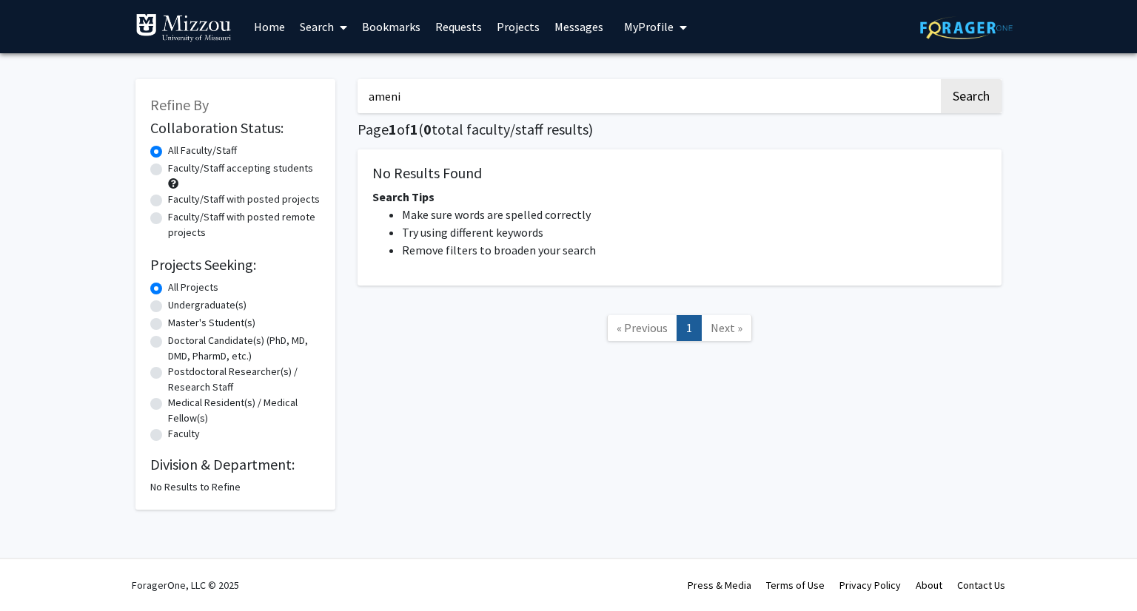
click at [479, 92] on input "ameni" at bounding box center [647, 96] width 581 height 34
type input "kim"
click at [940, 79] on button "Search" at bounding box center [970, 96] width 61 height 34
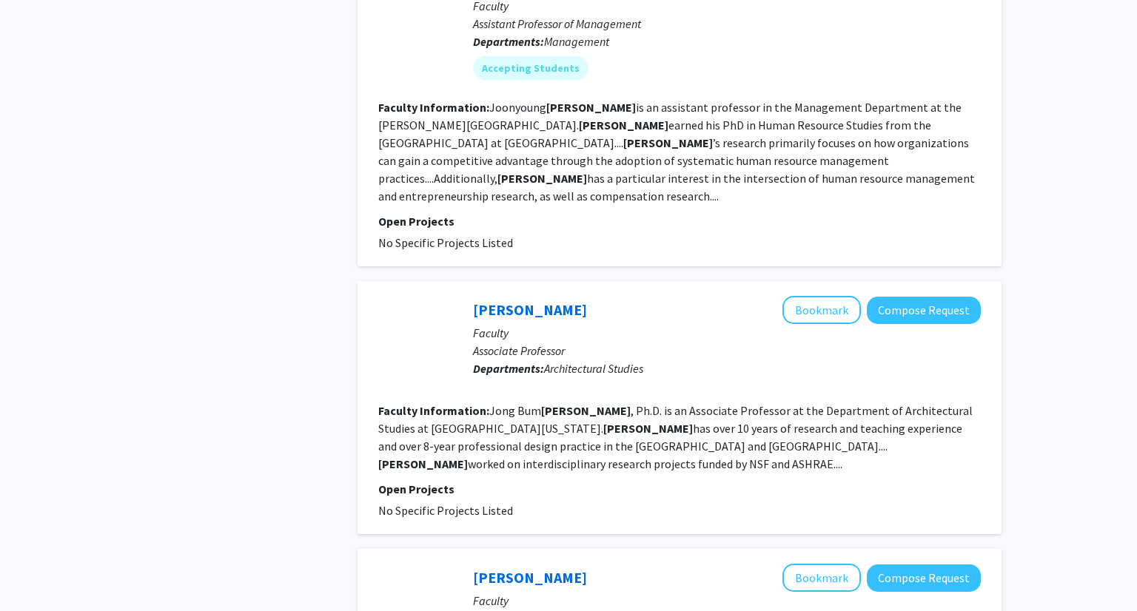
scroll to position [809, 0]
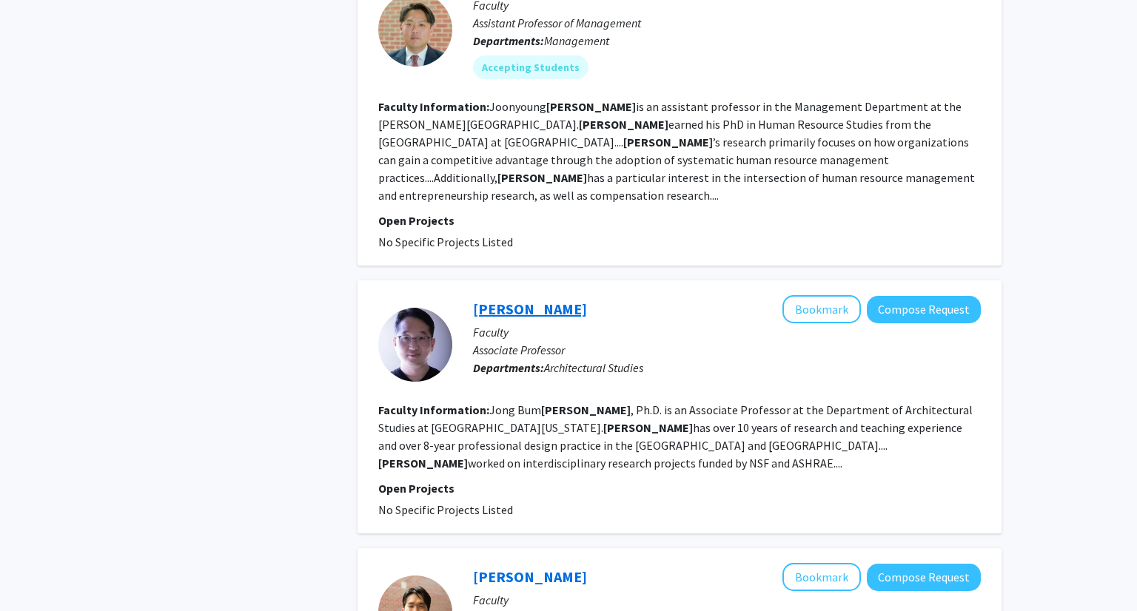
click at [539, 300] on link "Jong Bum Kim" at bounding box center [530, 309] width 114 height 18
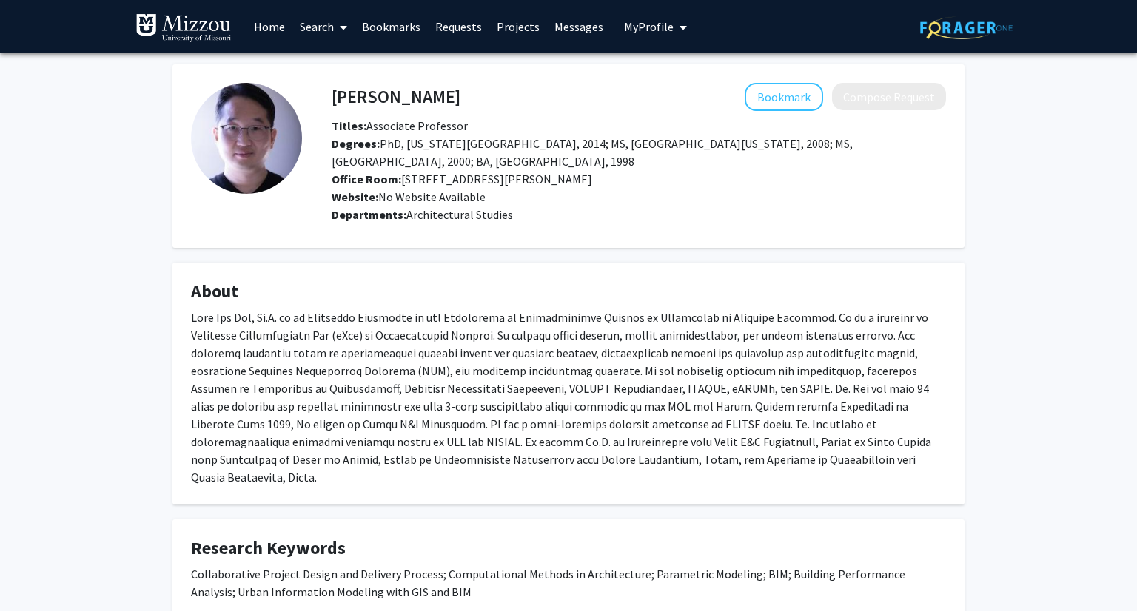
click at [506, 33] on link "Projects" at bounding box center [518, 27] width 58 height 52
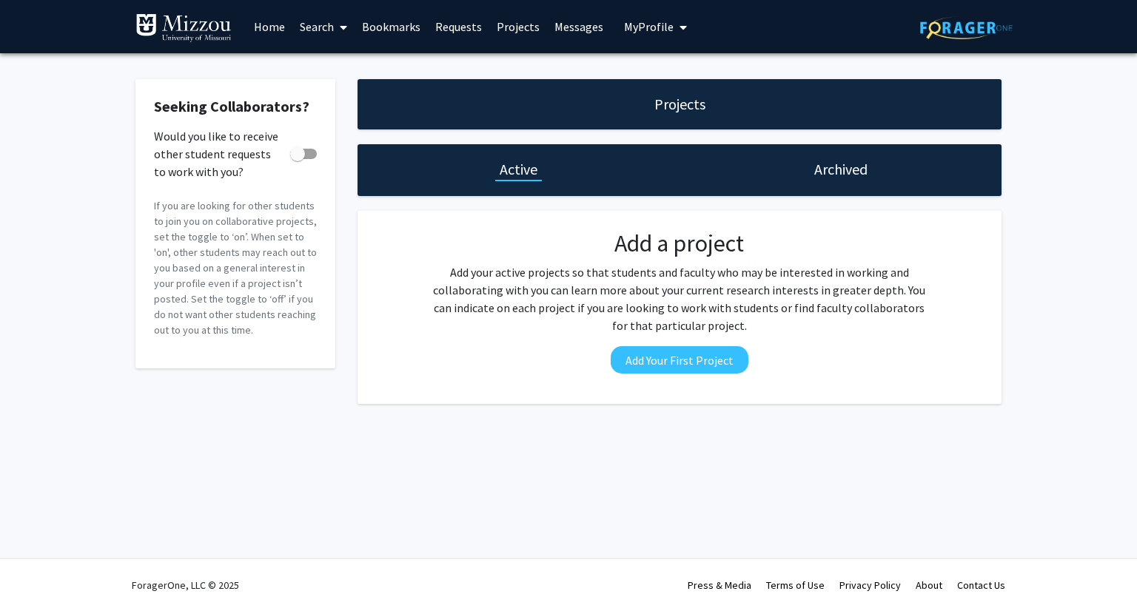
click at [624, 20] on span "My Profile" at bounding box center [649, 26] width 50 height 15
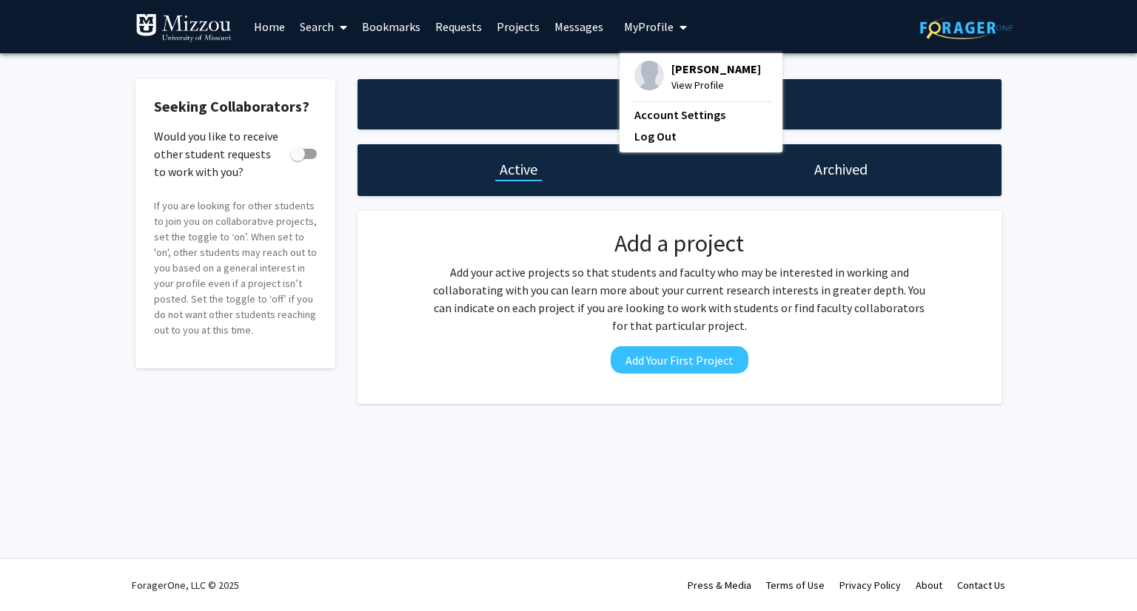
click at [273, 27] on link "Home" at bounding box center [269, 27] width 46 height 52
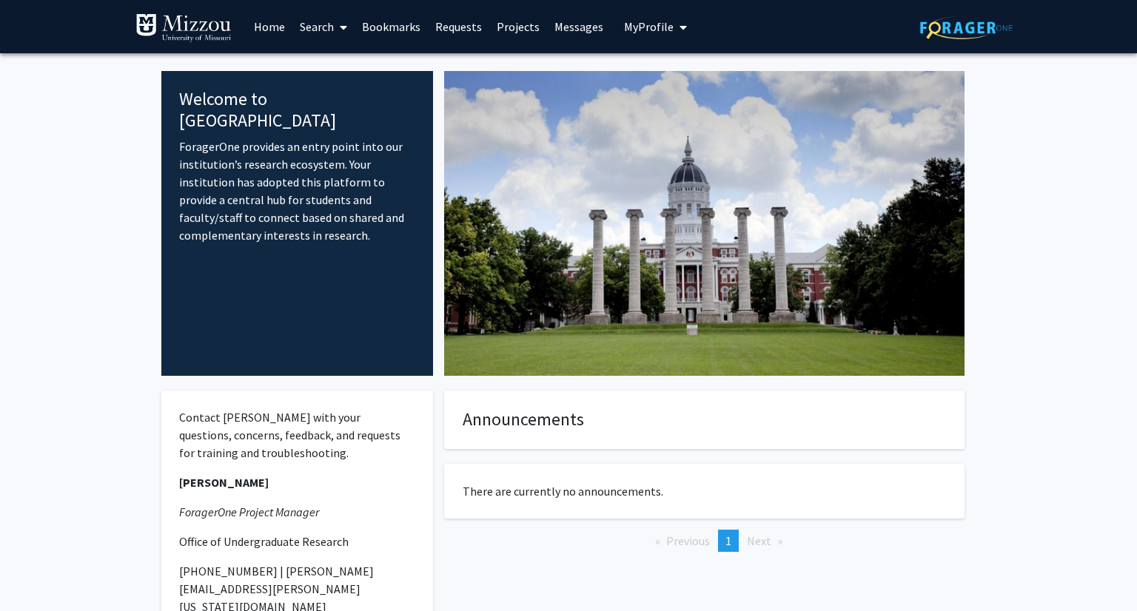
scroll to position [126, 0]
